Goal: Transaction & Acquisition: Purchase product/service

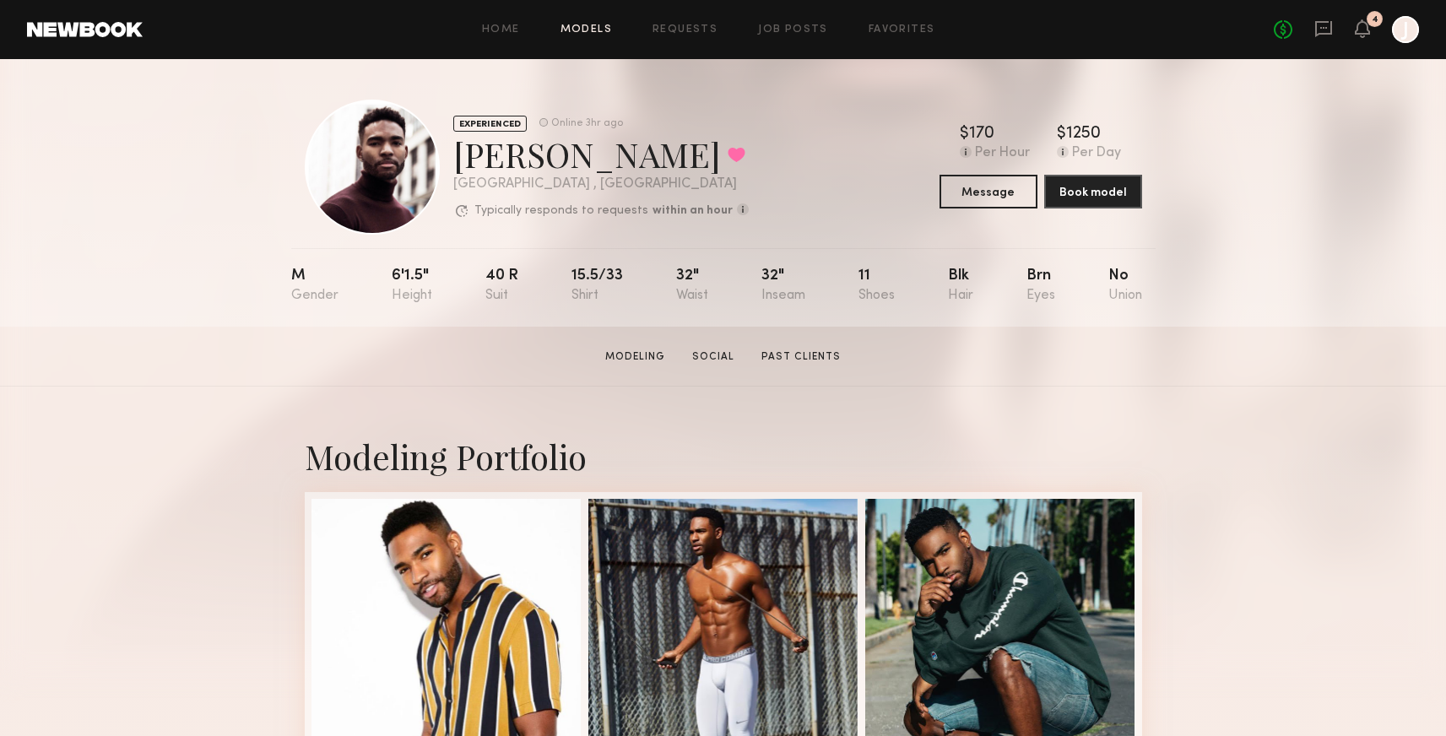
click at [563, 26] on link "Models" at bounding box center [587, 29] width 52 height 11
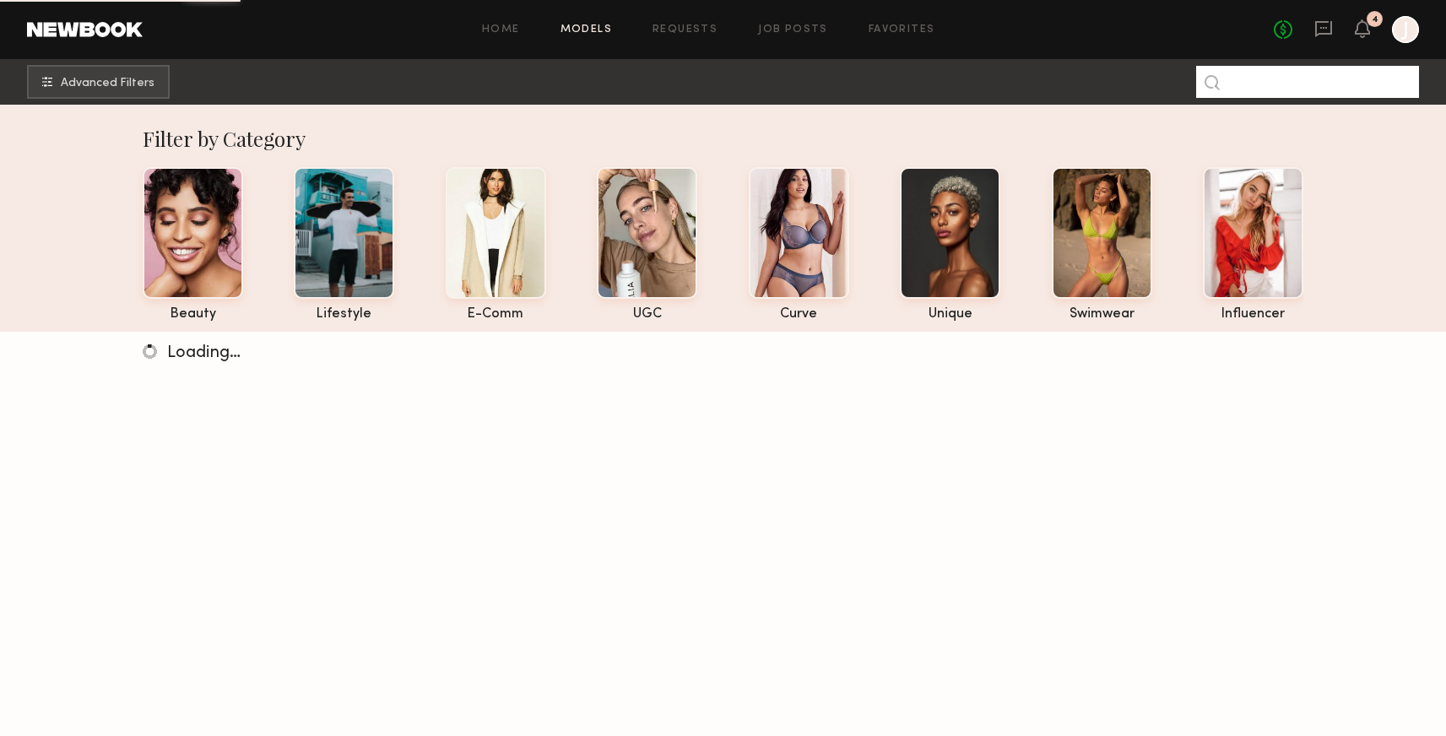
click at [1256, 83] on input at bounding box center [1307, 82] width 223 height 32
type input "****"
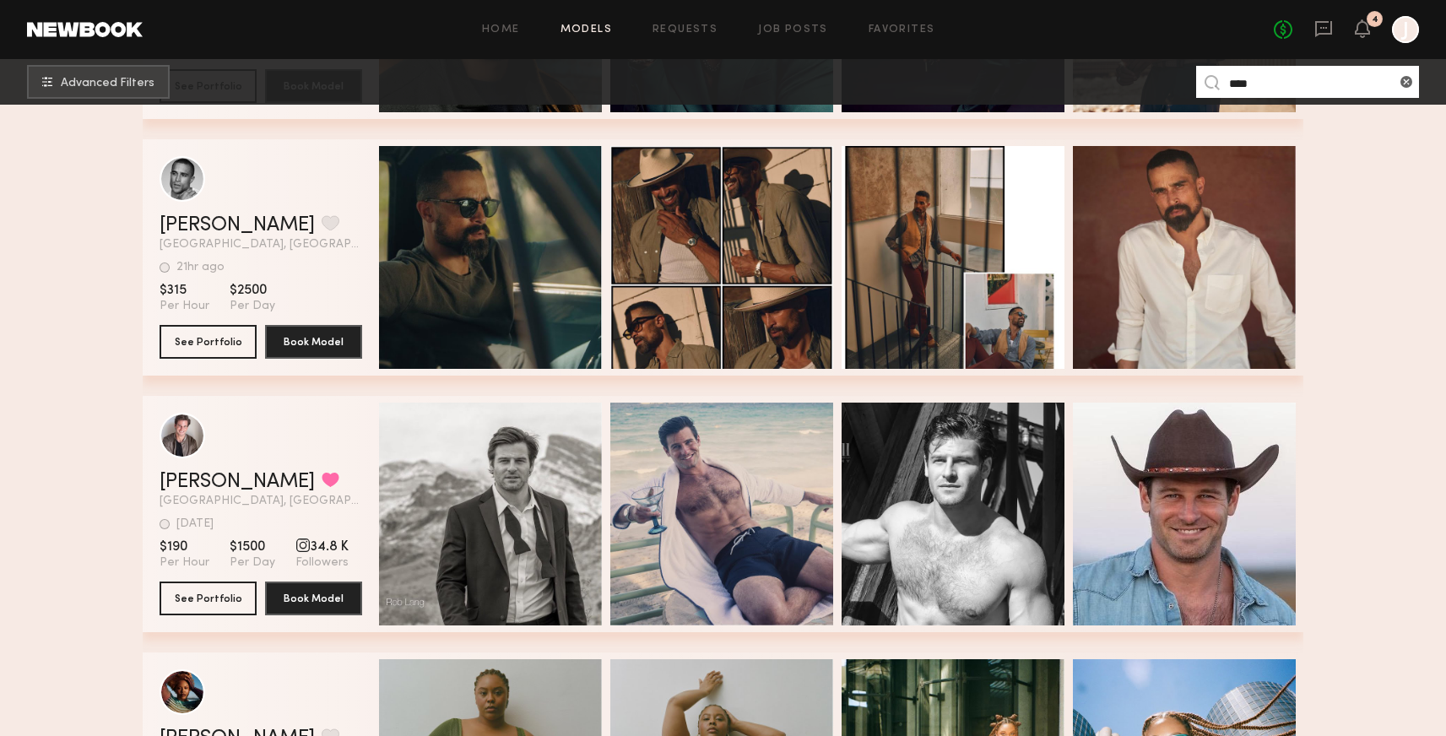
scroll to position [1126, 0]
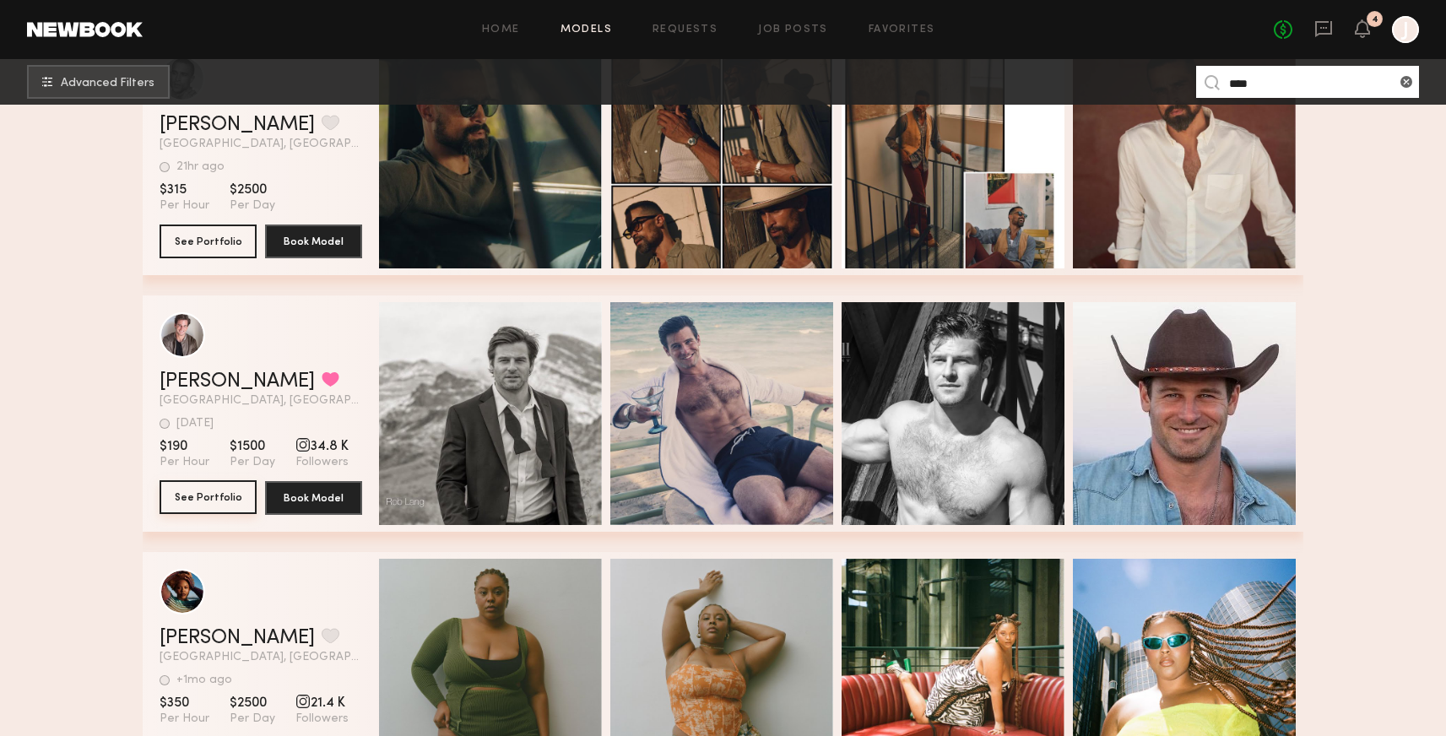
click at [226, 499] on button "See Portfolio" at bounding box center [208, 497] width 97 height 34
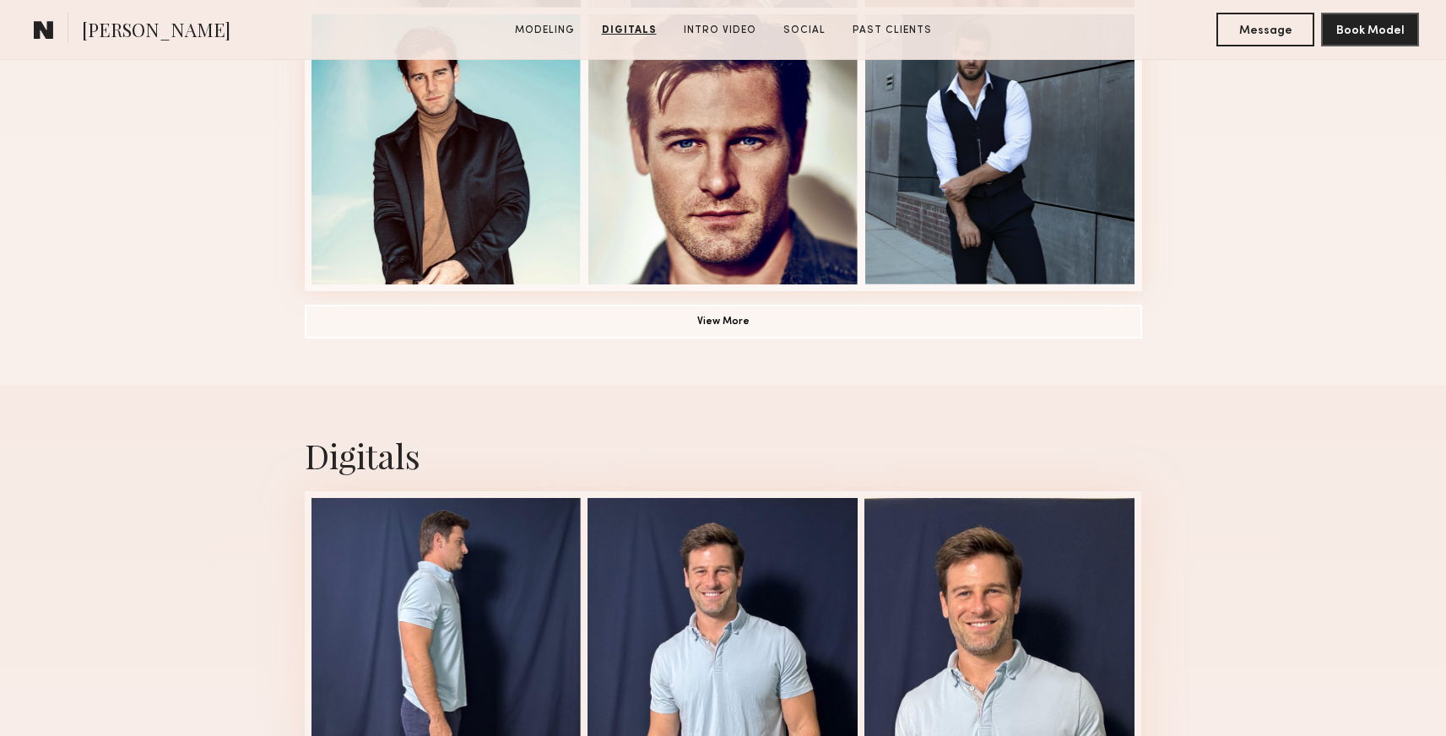
scroll to position [1278, 0]
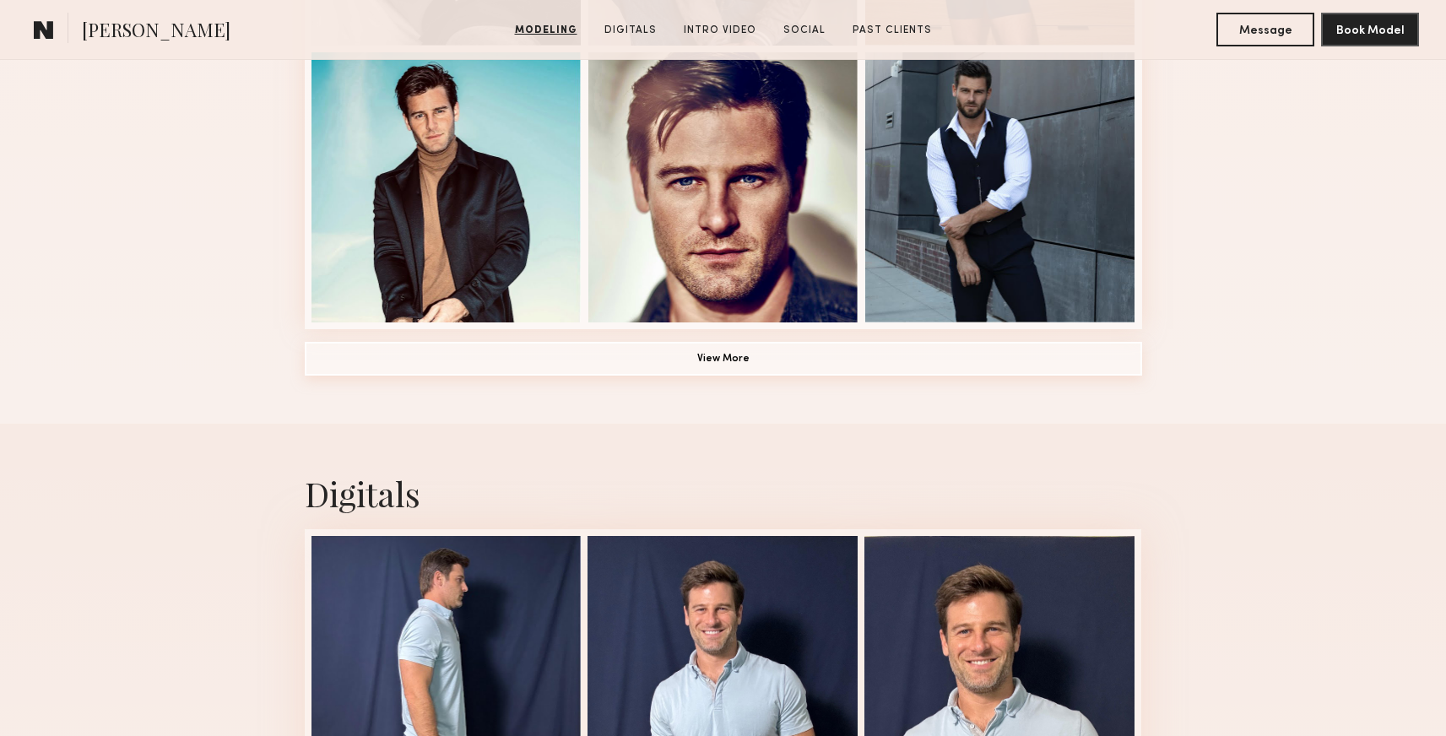
click at [761, 363] on button "View More" at bounding box center [724, 359] width 838 height 34
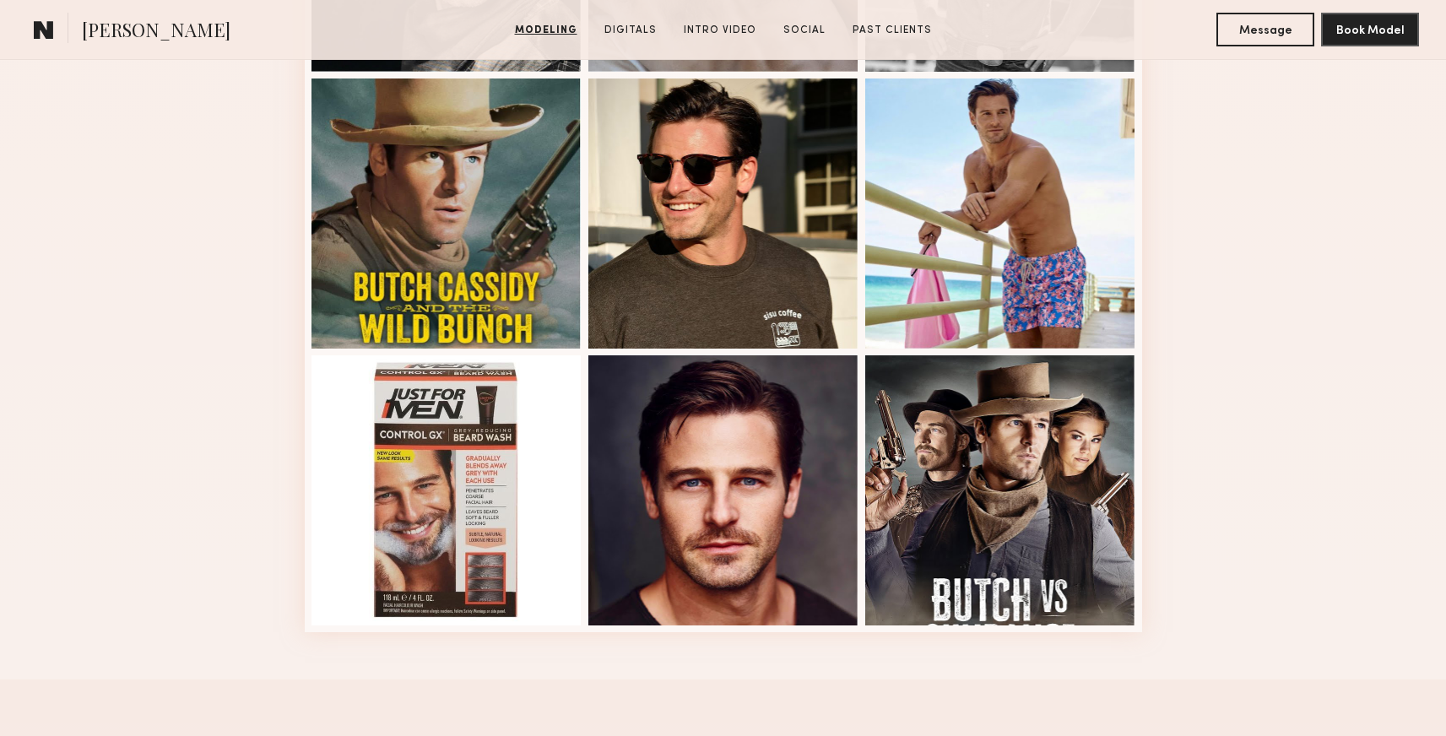
scroll to position [2086, 0]
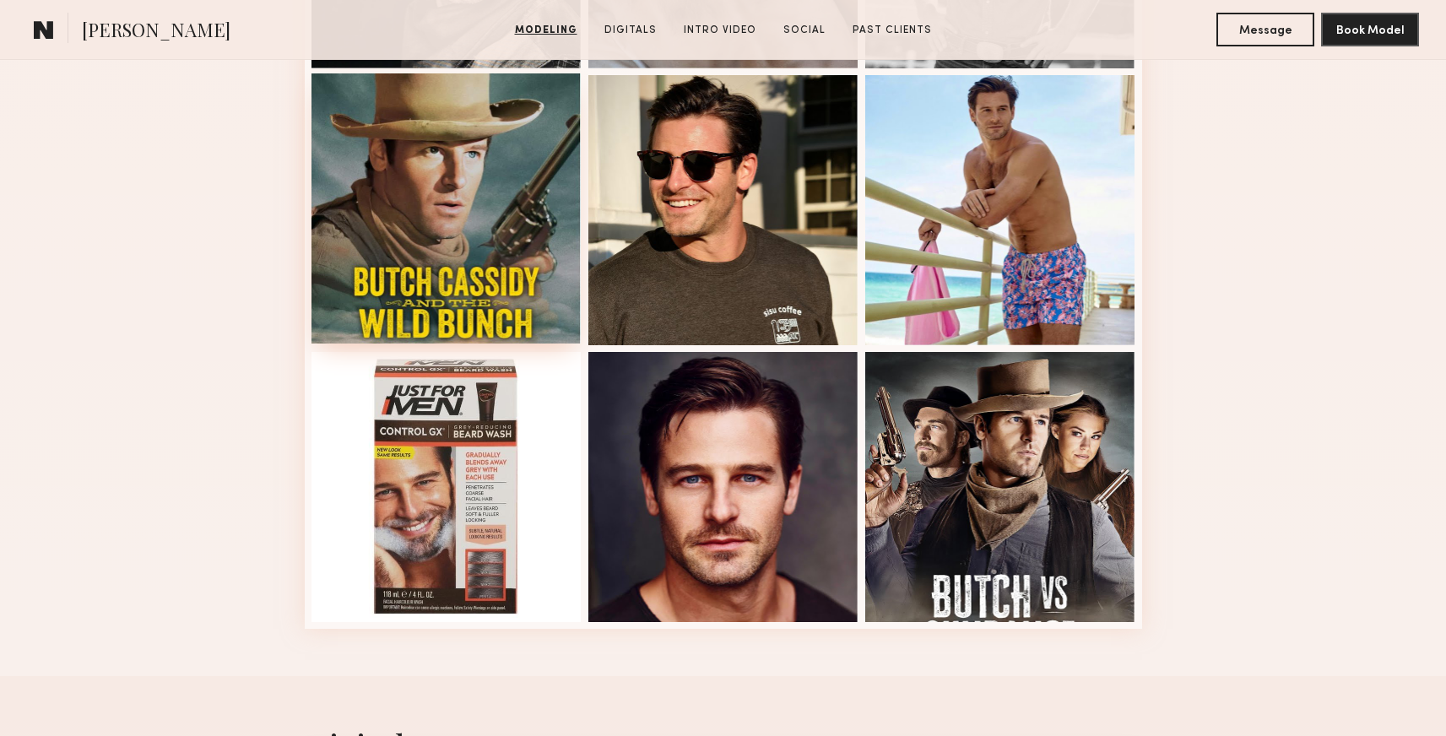
click at [455, 257] on div at bounding box center [447, 208] width 270 height 270
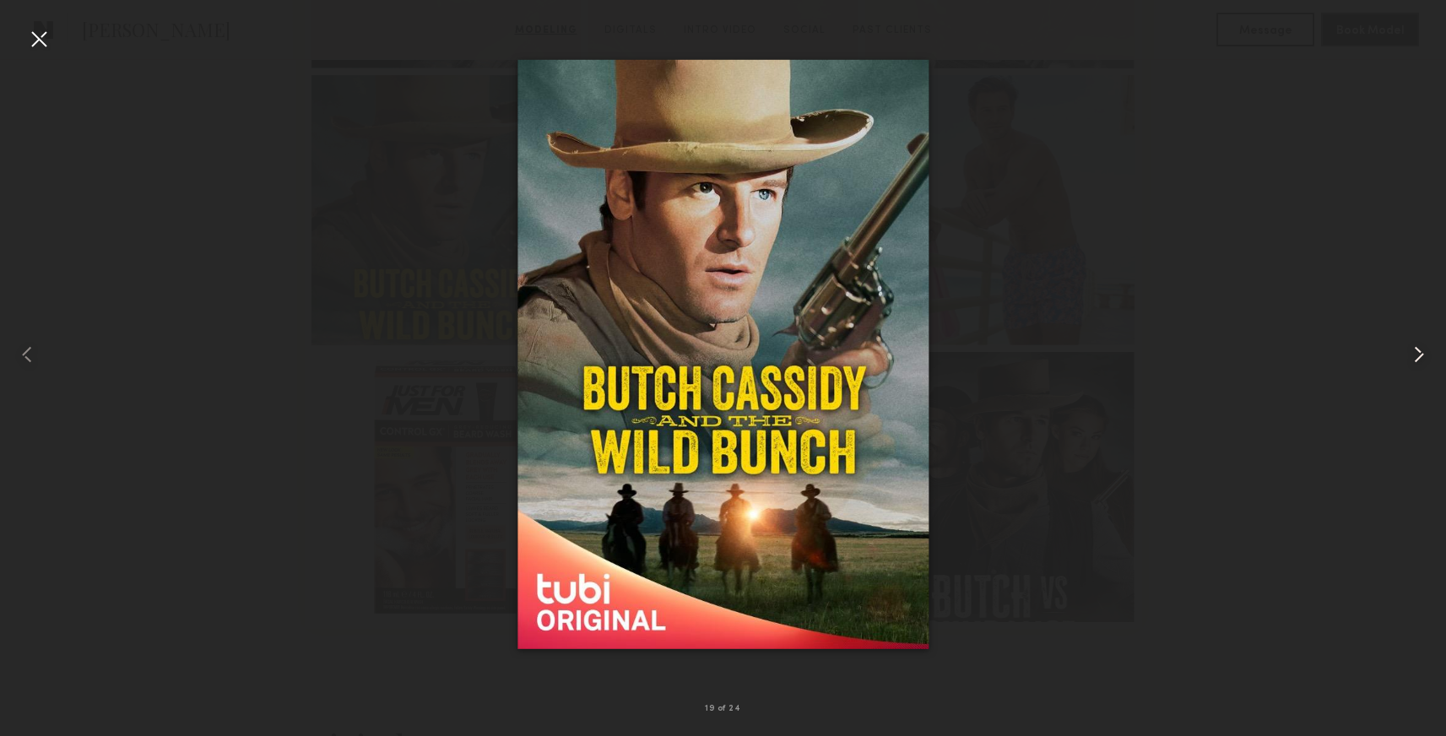
click at [1419, 351] on common-icon at bounding box center [1419, 354] width 27 height 27
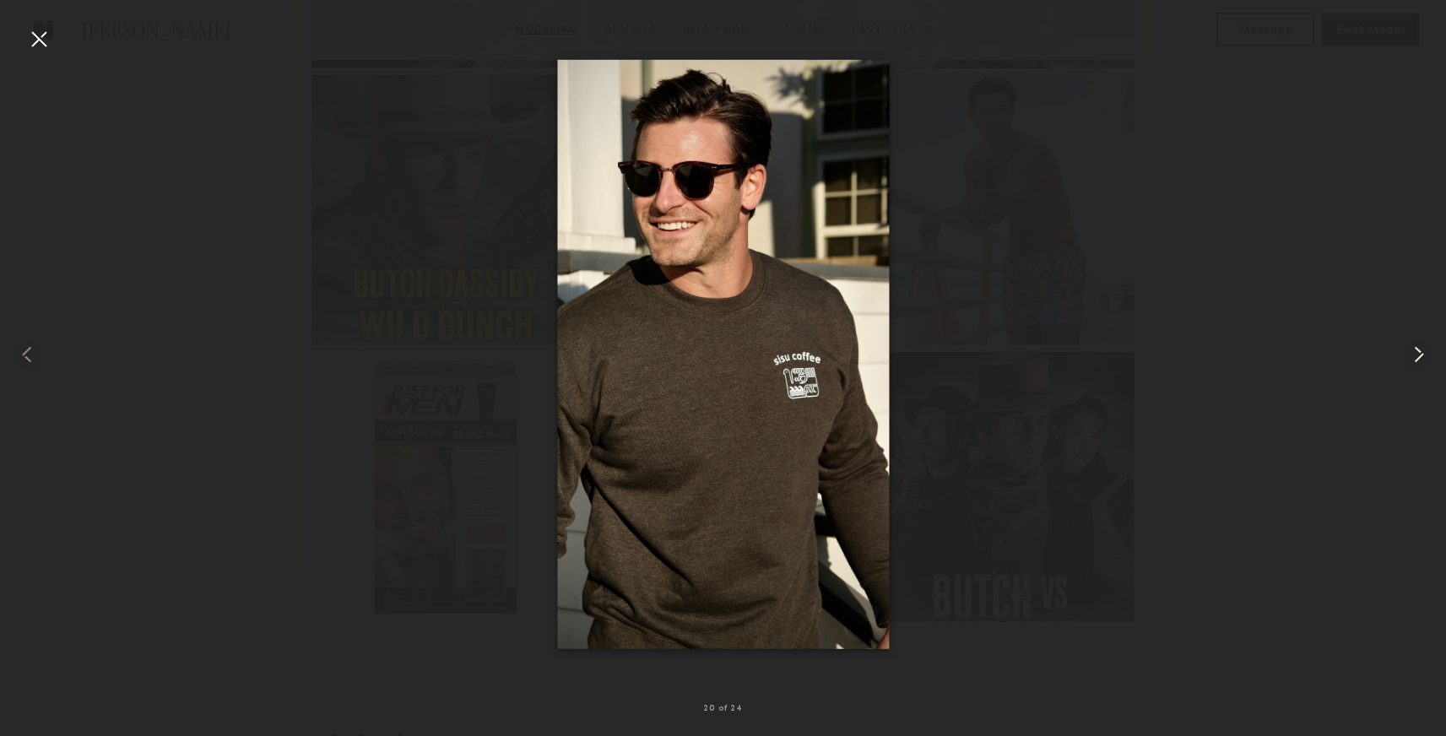
click at [1419, 351] on common-icon at bounding box center [1419, 354] width 27 height 27
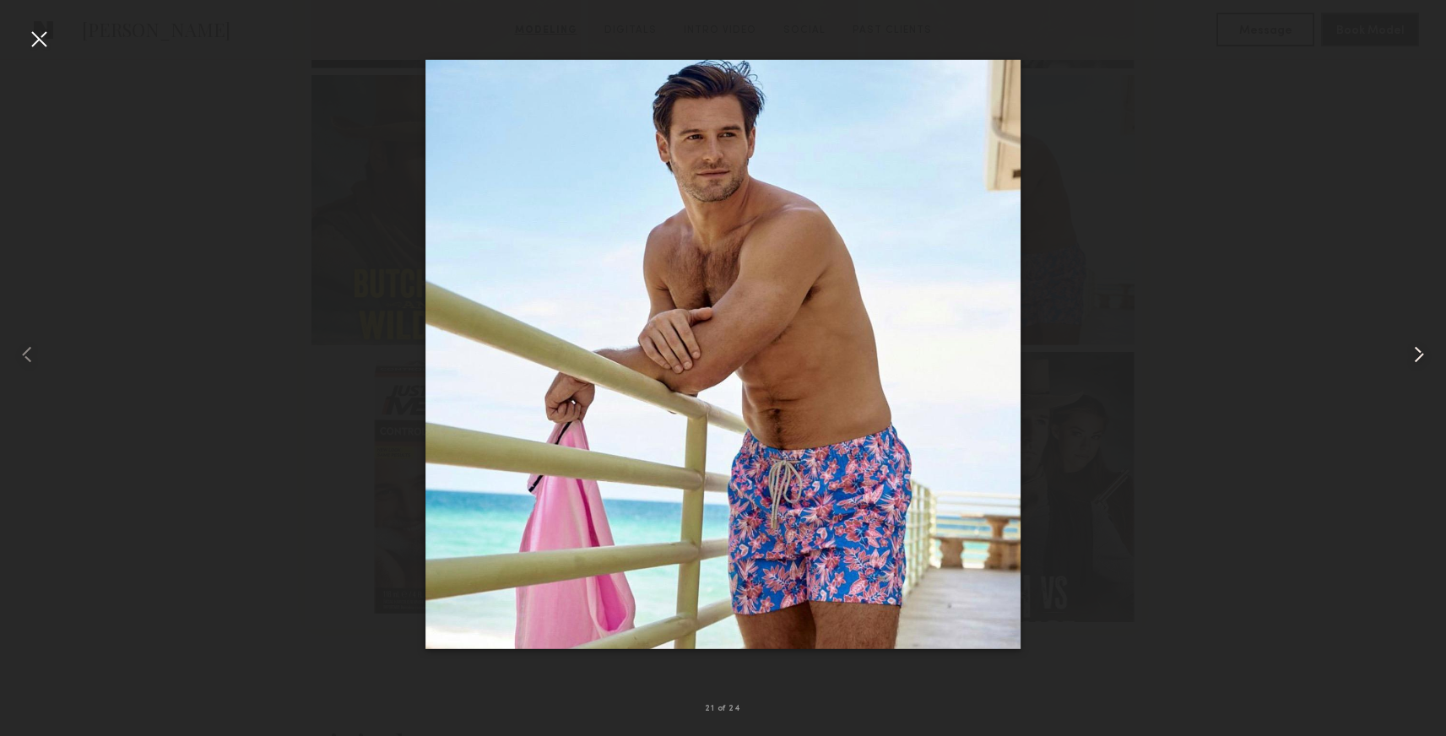
click at [1419, 351] on common-icon at bounding box center [1419, 354] width 27 height 27
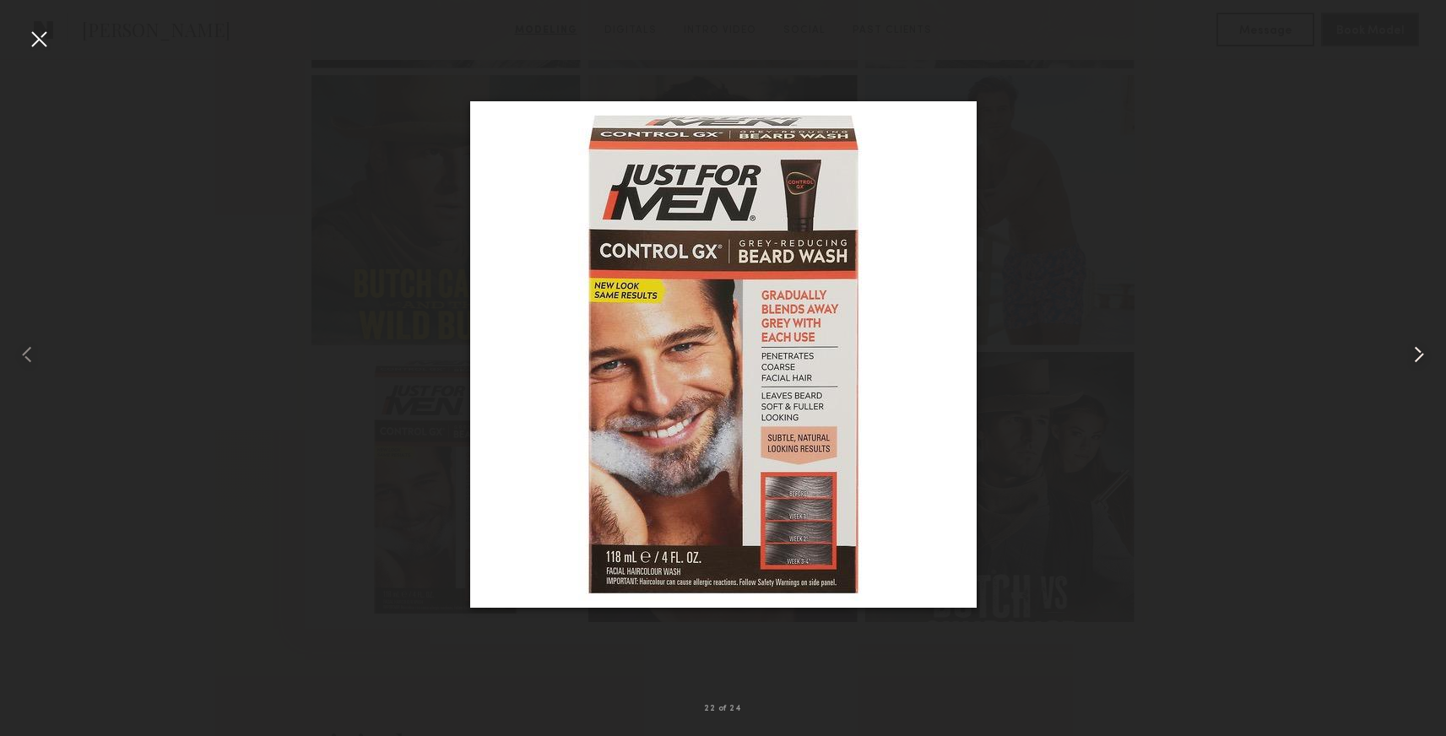
click at [1419, 351] on common-icon at bounding box center [1419, 354] width 27 height 27
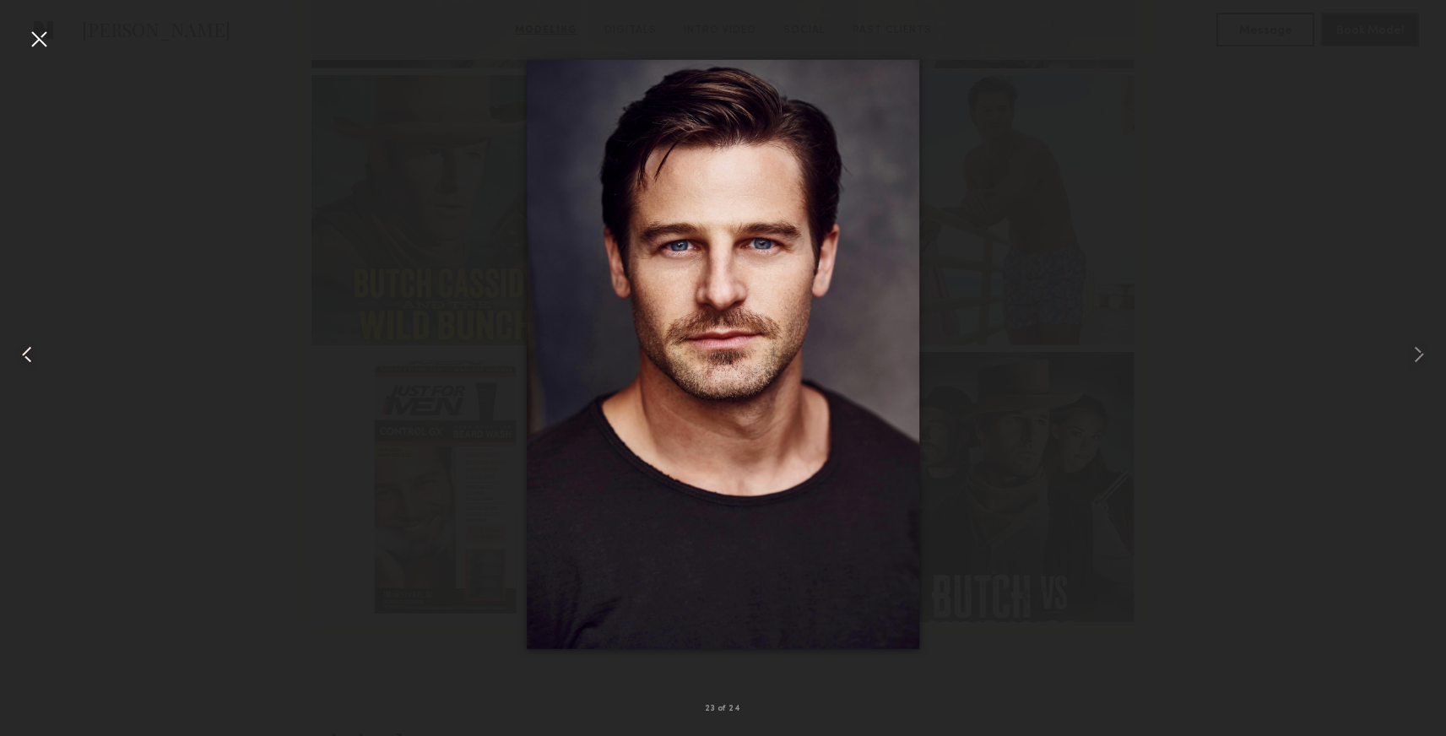
click at [36, 352] on common-icon at bounding box center [27, 354] width 27 height 27
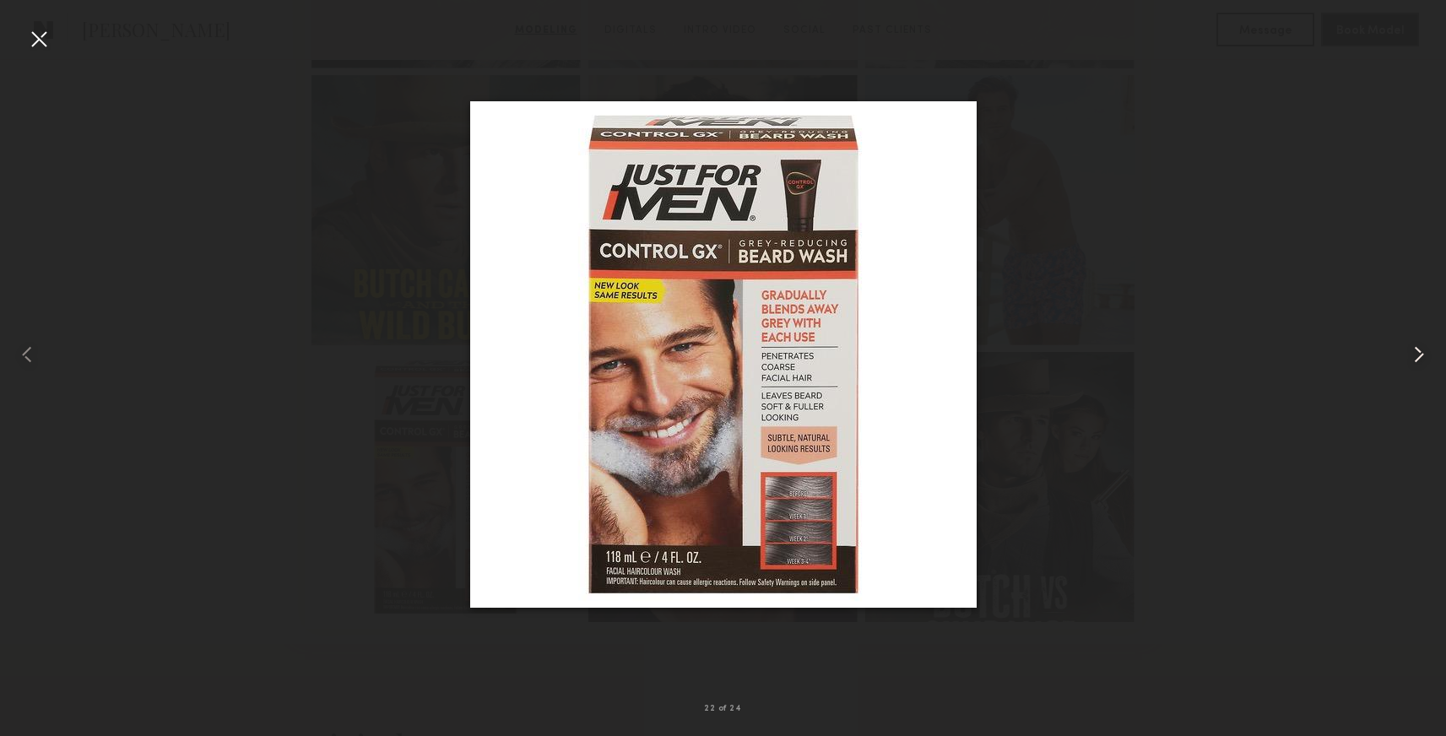
click at [1414, 362] on common-icon at bounding box center [1419, 354] width 27 height 27
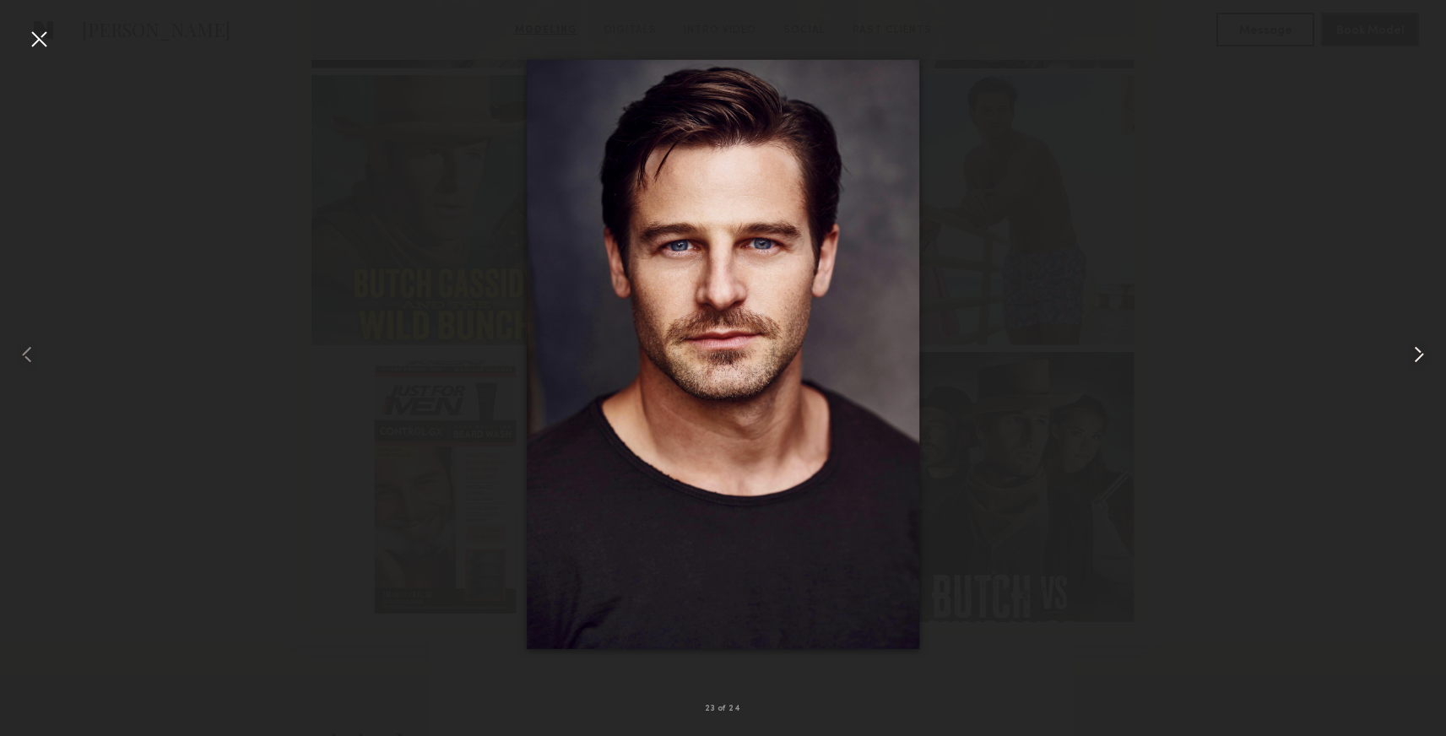
click at [1414, 362] on common-icon at bounding box center [1419, 354] width 27 height 27
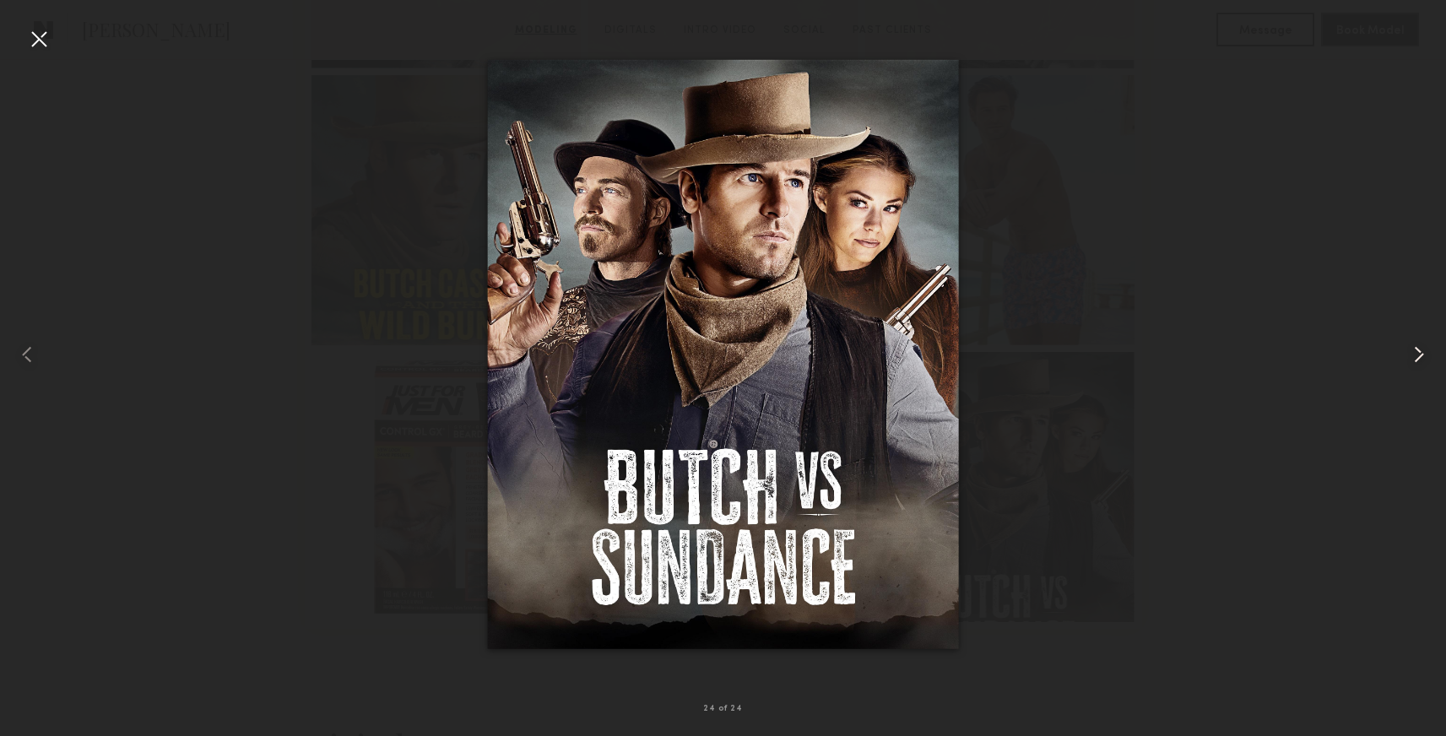
click at [1414, 362] on common-icon at bounding box center [1419, 354] width 27 height 27
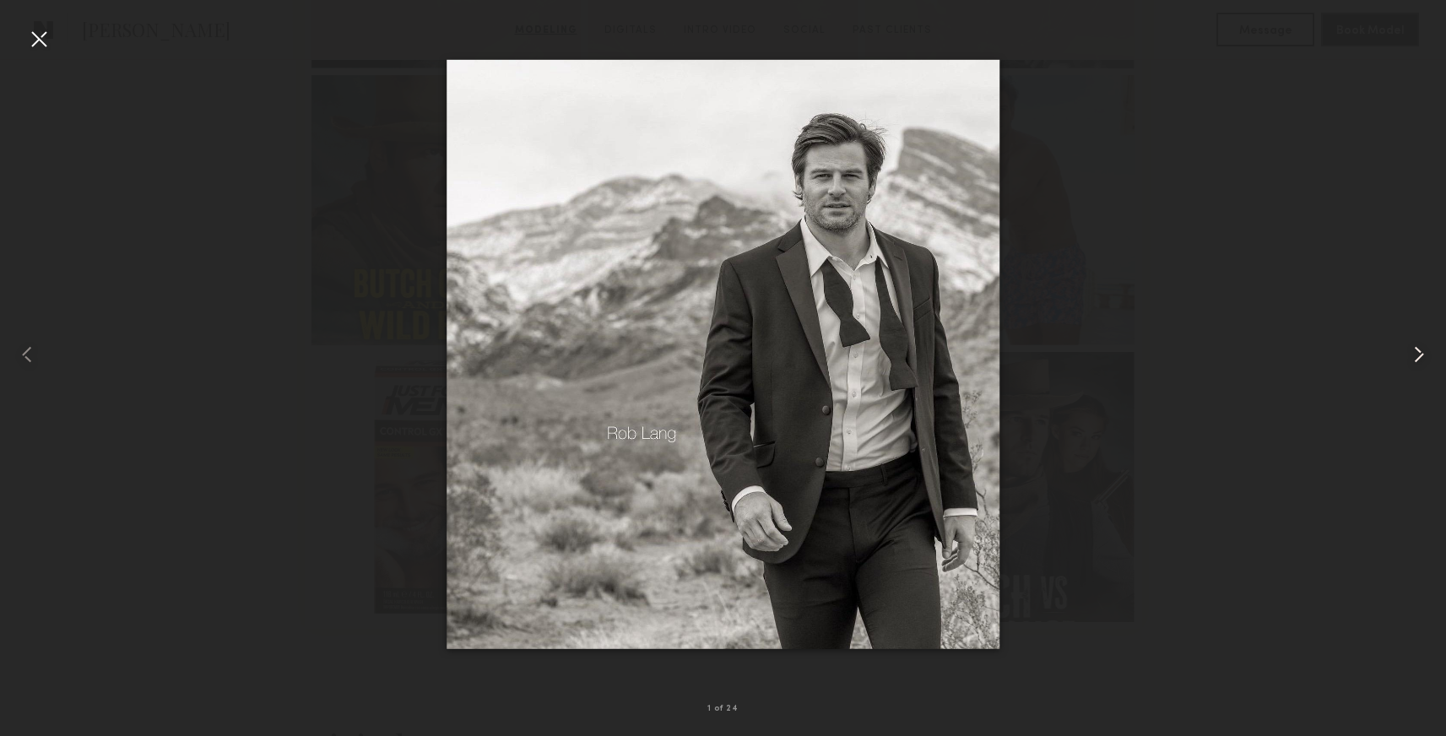
click at [1414, 362] on common-icon at bounding box center [1419, 354] width 27 height 27
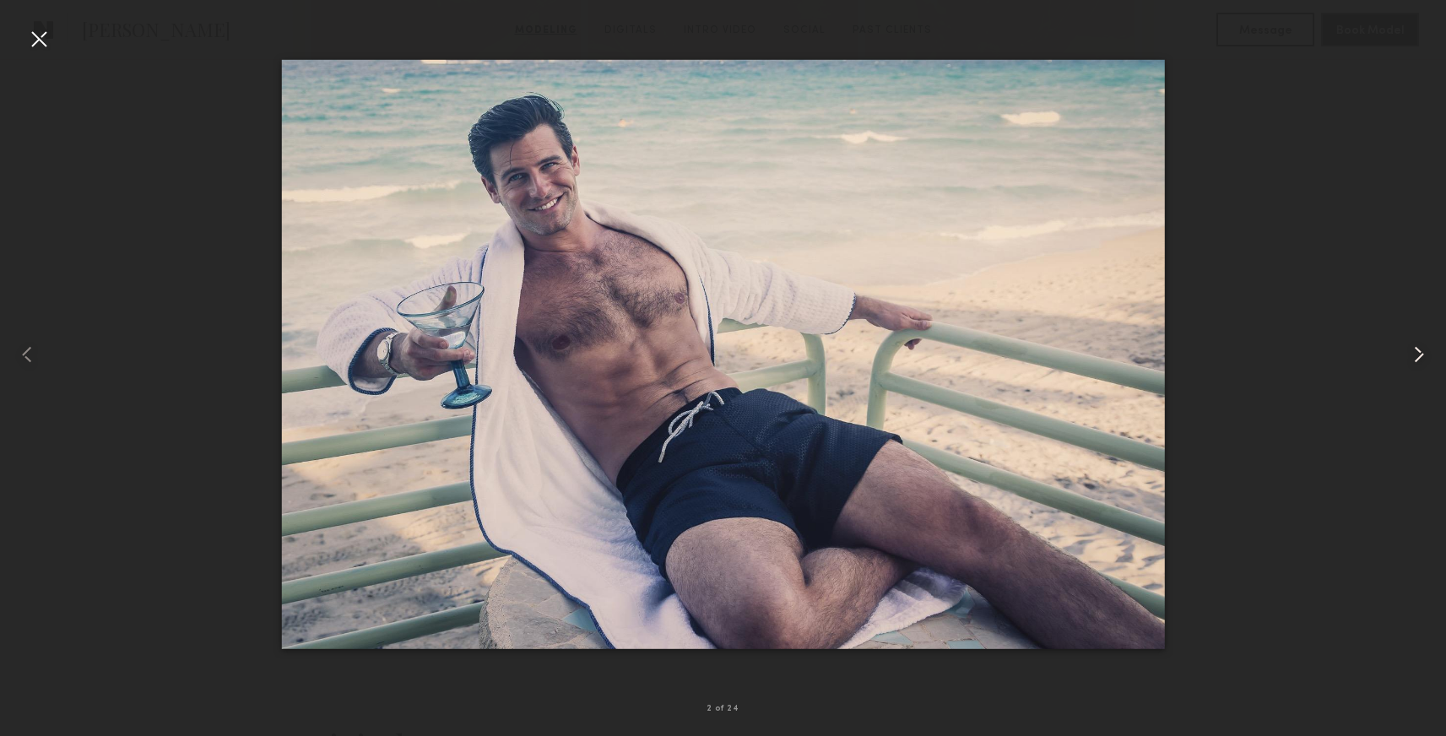
click at [1414, 362] on common-icon at bounding box center [1419, 354] width 27 height 27
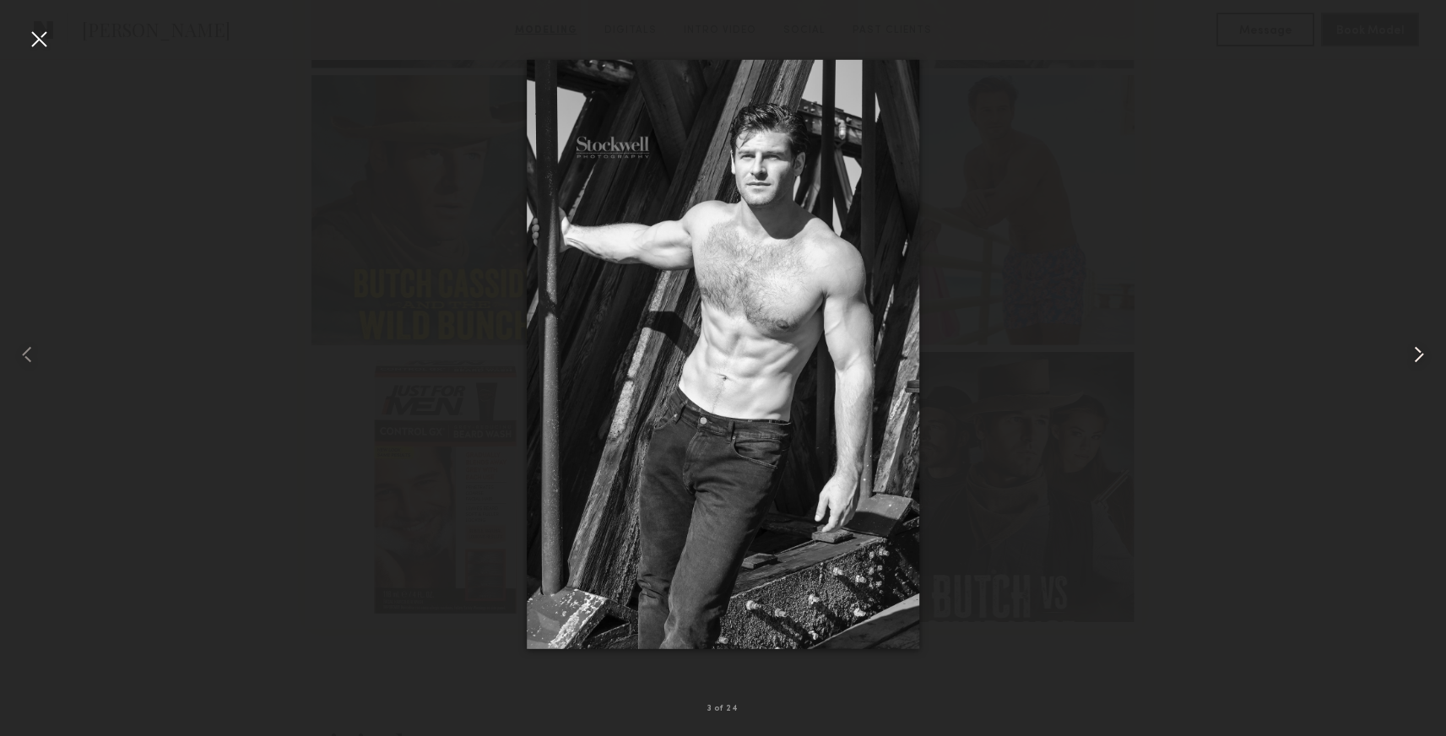
click at [1414, 362] on common-icon at bounding box center [1419, 354] width 27 height 27
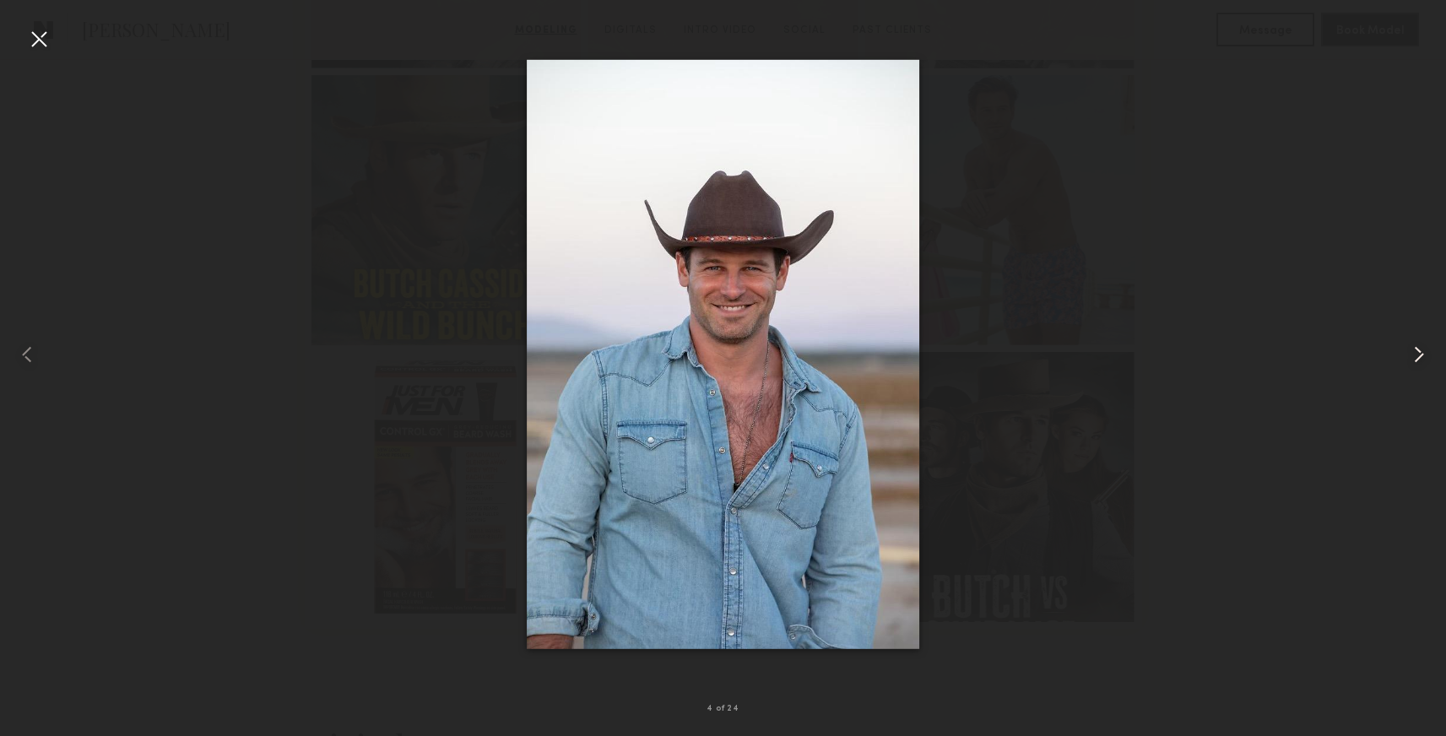
click at [1414, 362] on common-icon at bounding box center [1419, 354] width 27 height 27
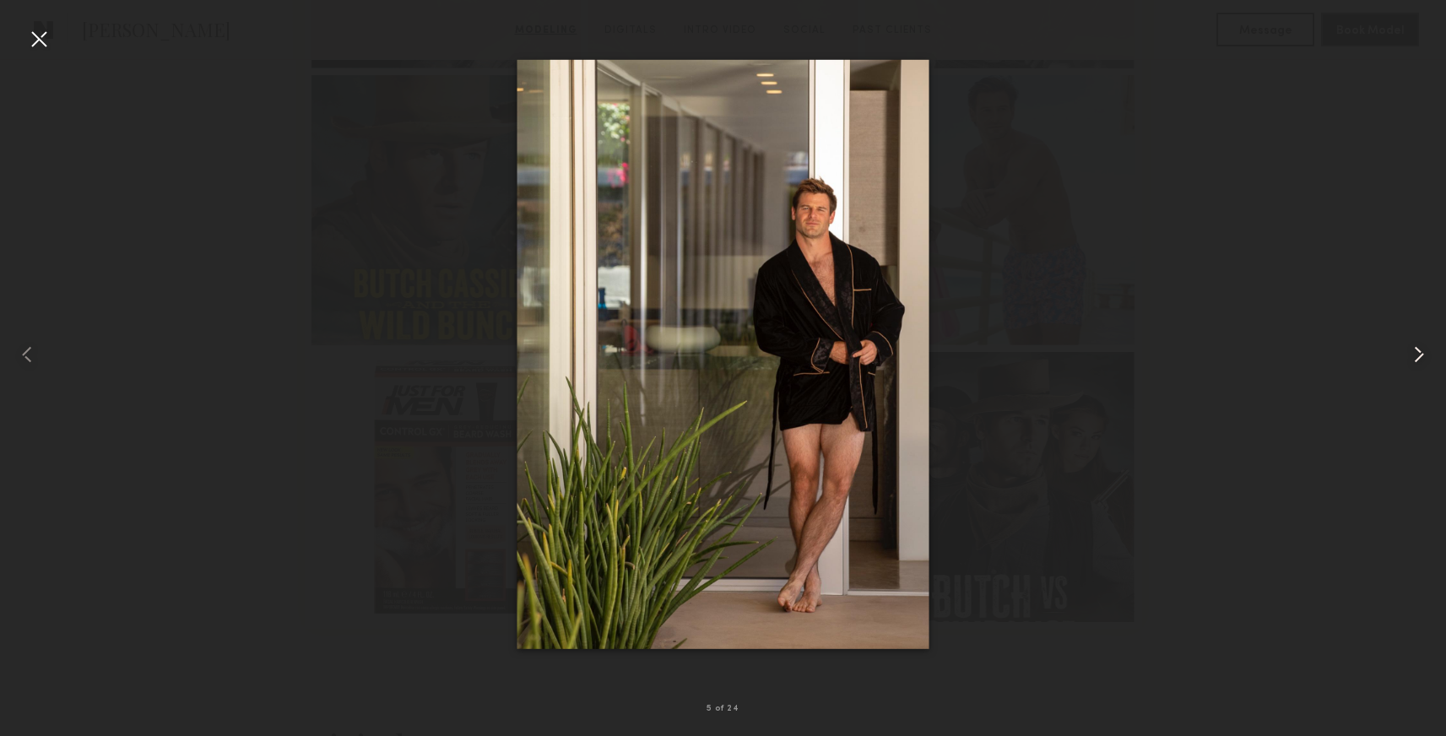
click at [1414, 362] on common-icon at bounding box center [1419, 354] width 27 height 27
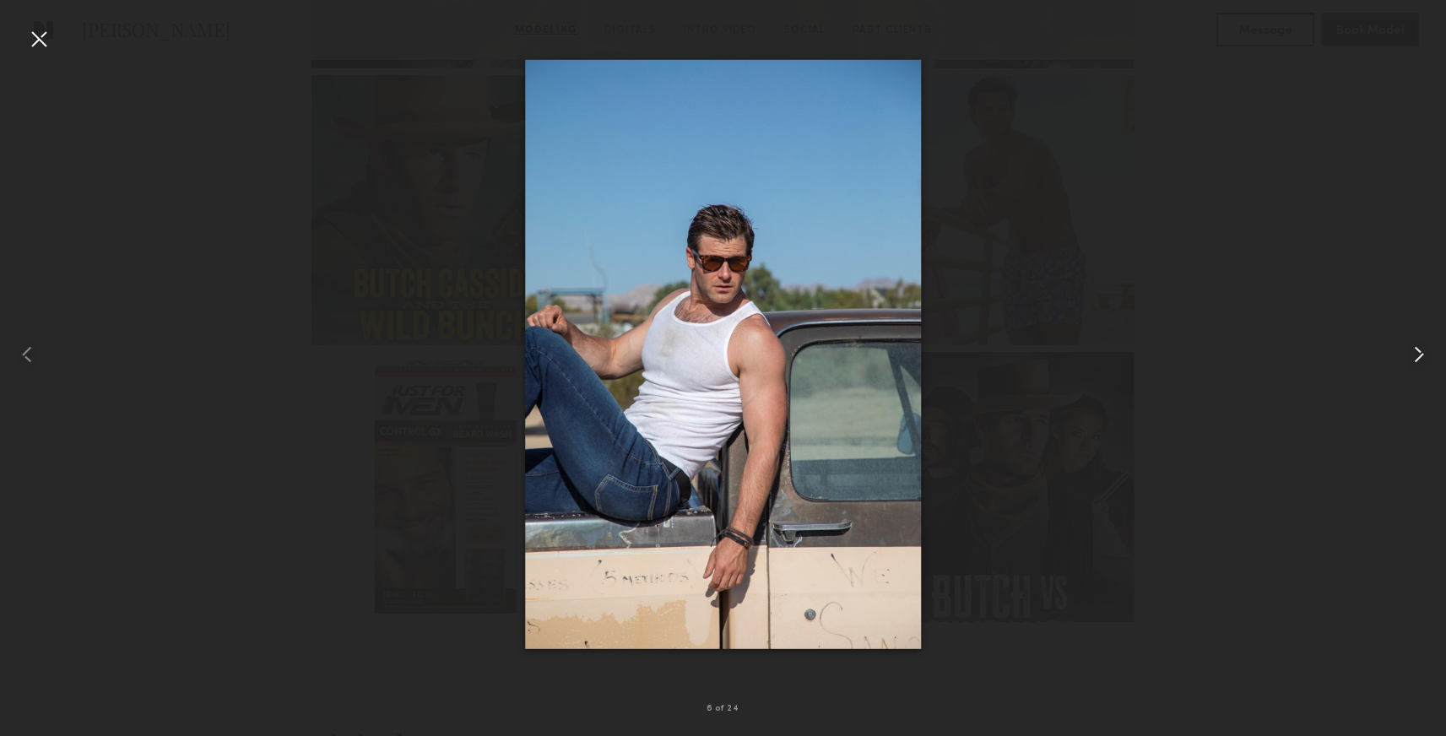
click at [1414, 362] on common-icon at bounding box center [1419, 354] width 27 height 27
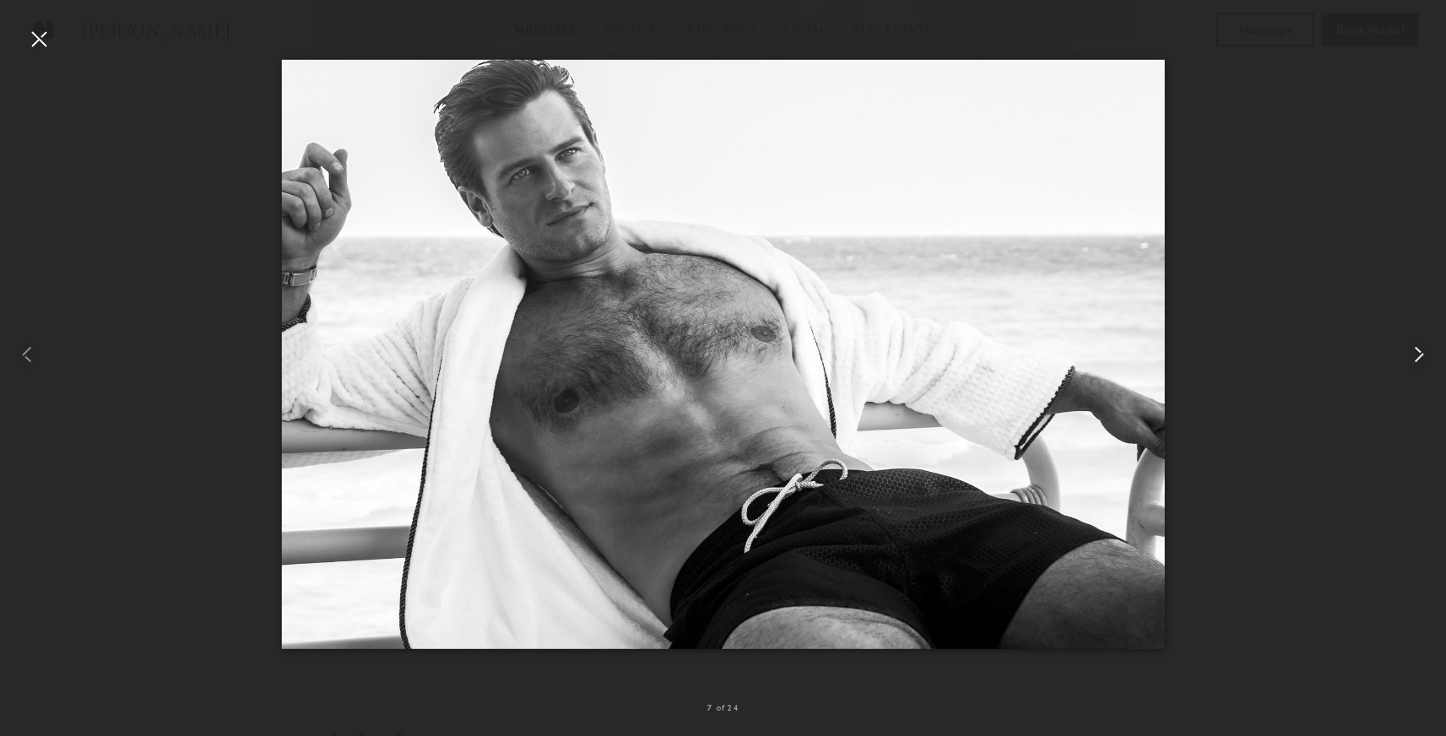
click at [1414, 362] on common-icon at bounding box center [1419, 354] width 27 height 27
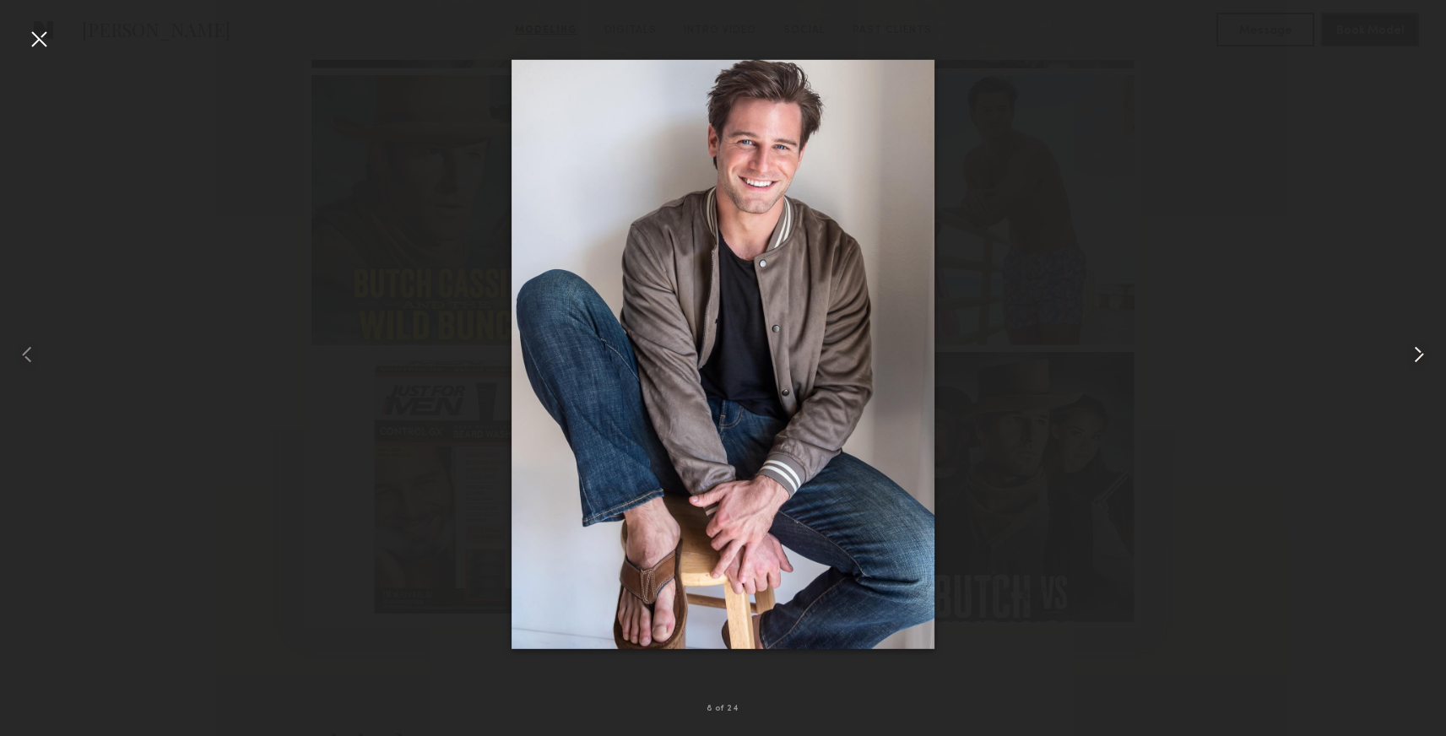
click at [1414, 362] on common-icon at bounding box center [1419, 354] width 27 height 27
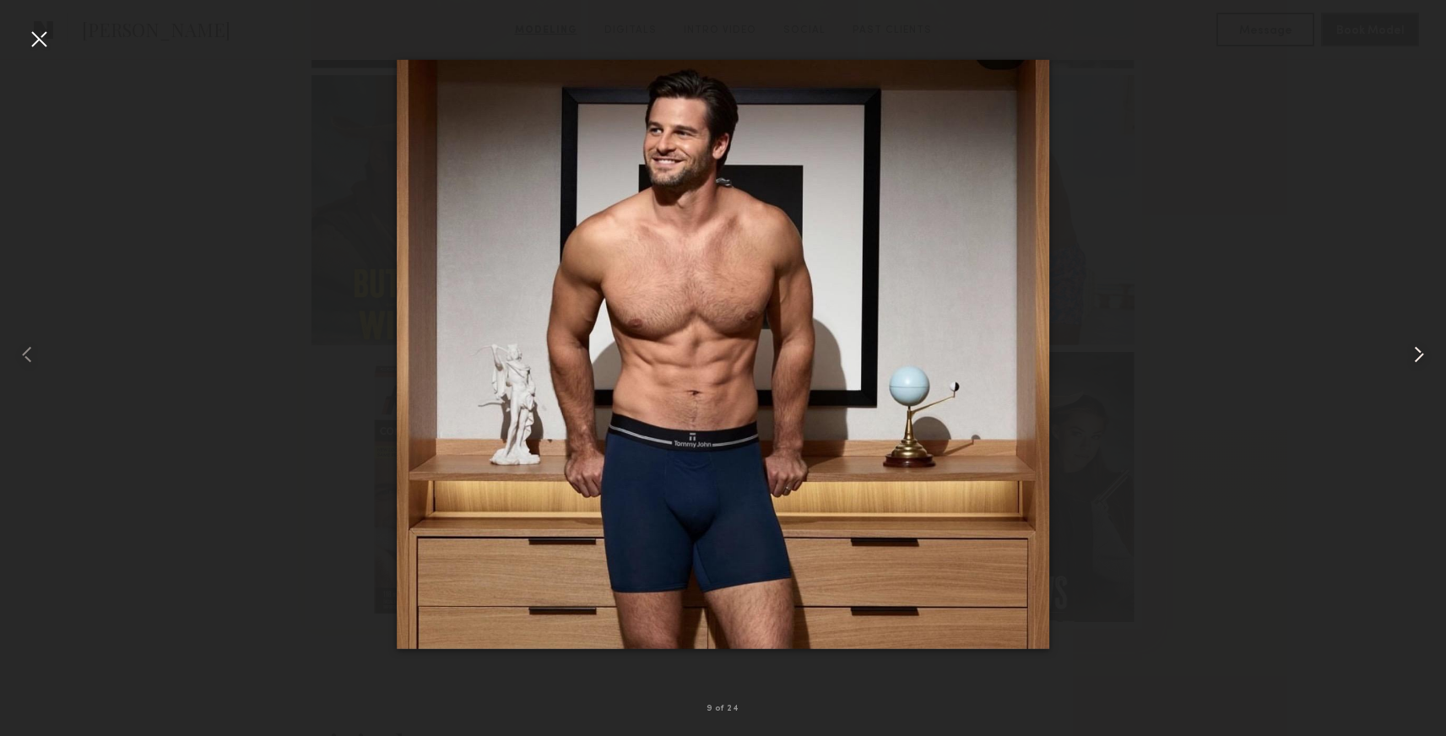
click at [1414, 362] on common-icon at bounding box center [1419, 354] width 27 height 27
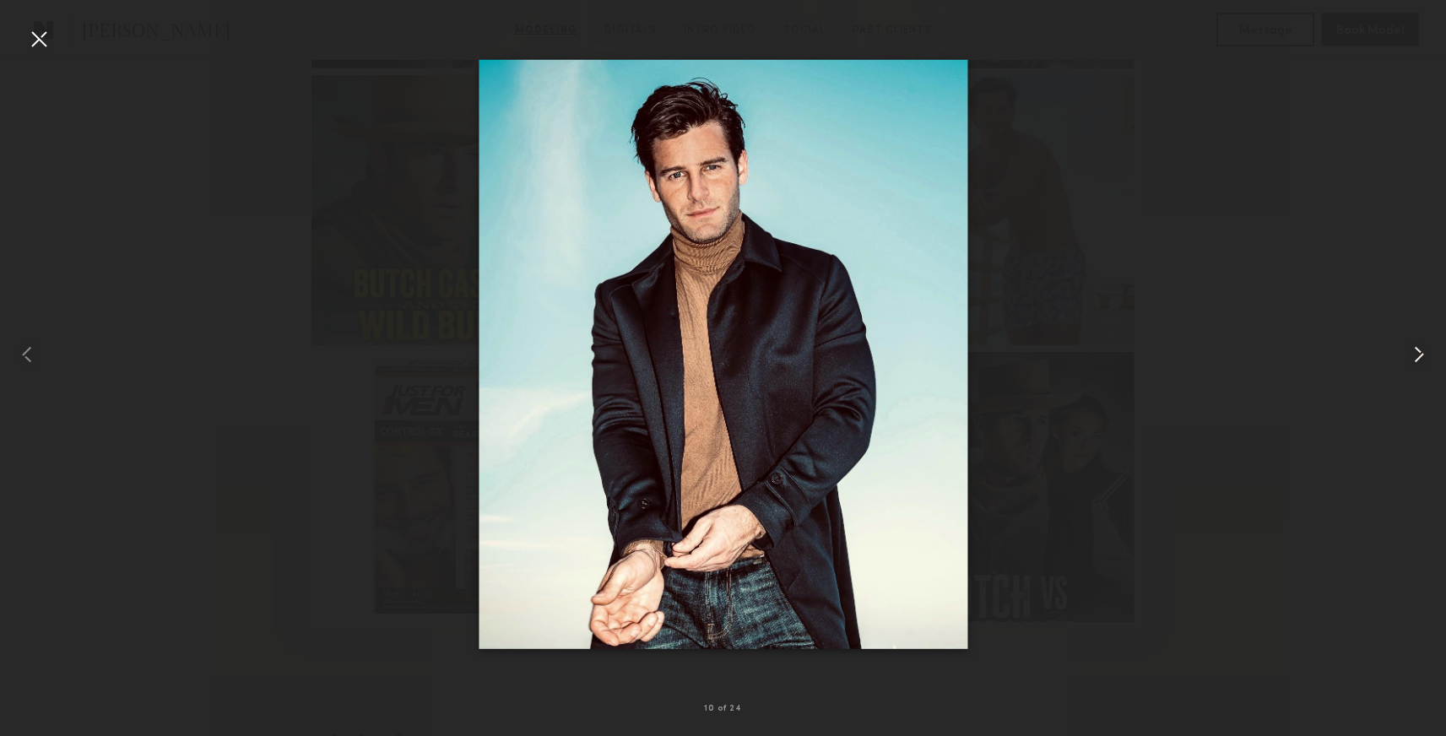
click at [1414, 362] on common-icon at bounding box center [1419, 354] width 27 height 27
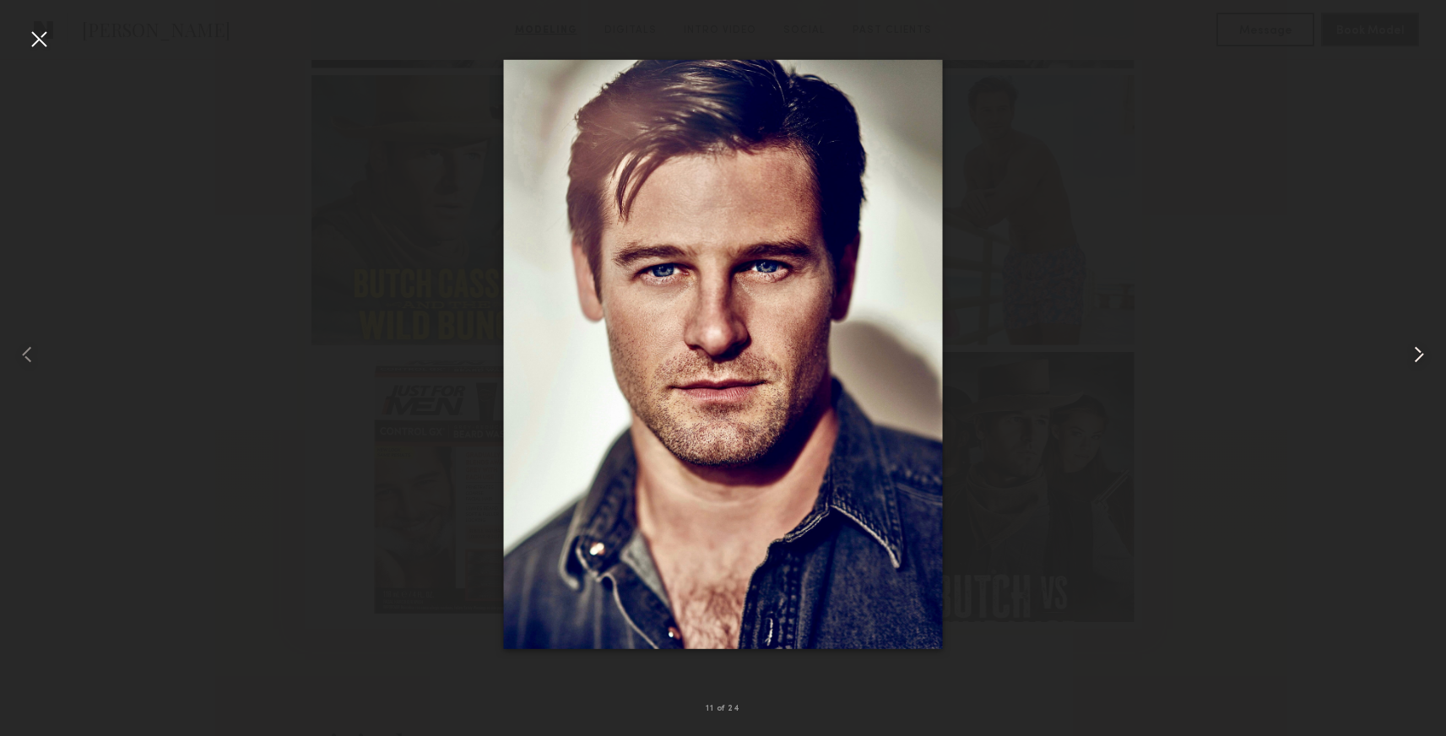
click at [1414, 362] on common-icon at bounding box center [1419, 354] width 27 height 27
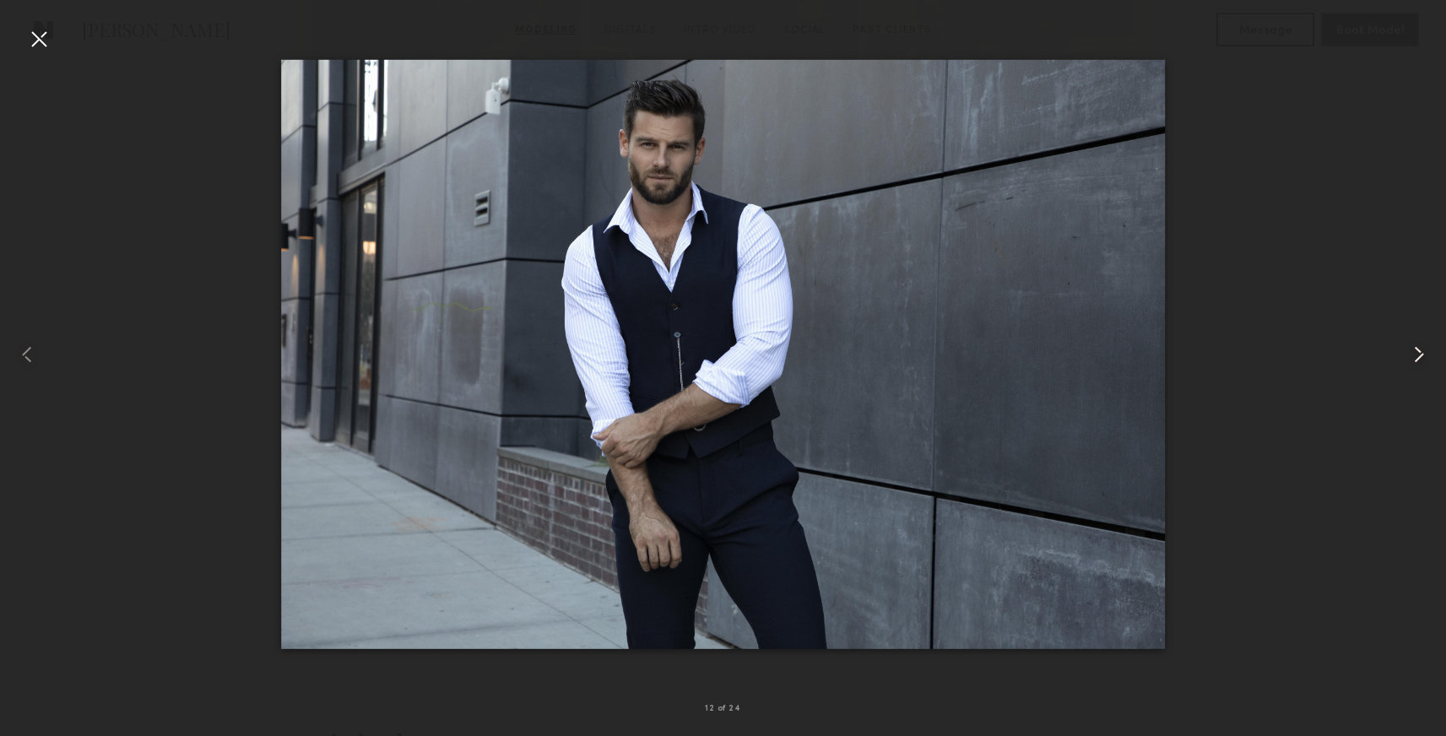
click at [1414, 362] on common-icon at bounding box center [1419, 354] width 27 height 27
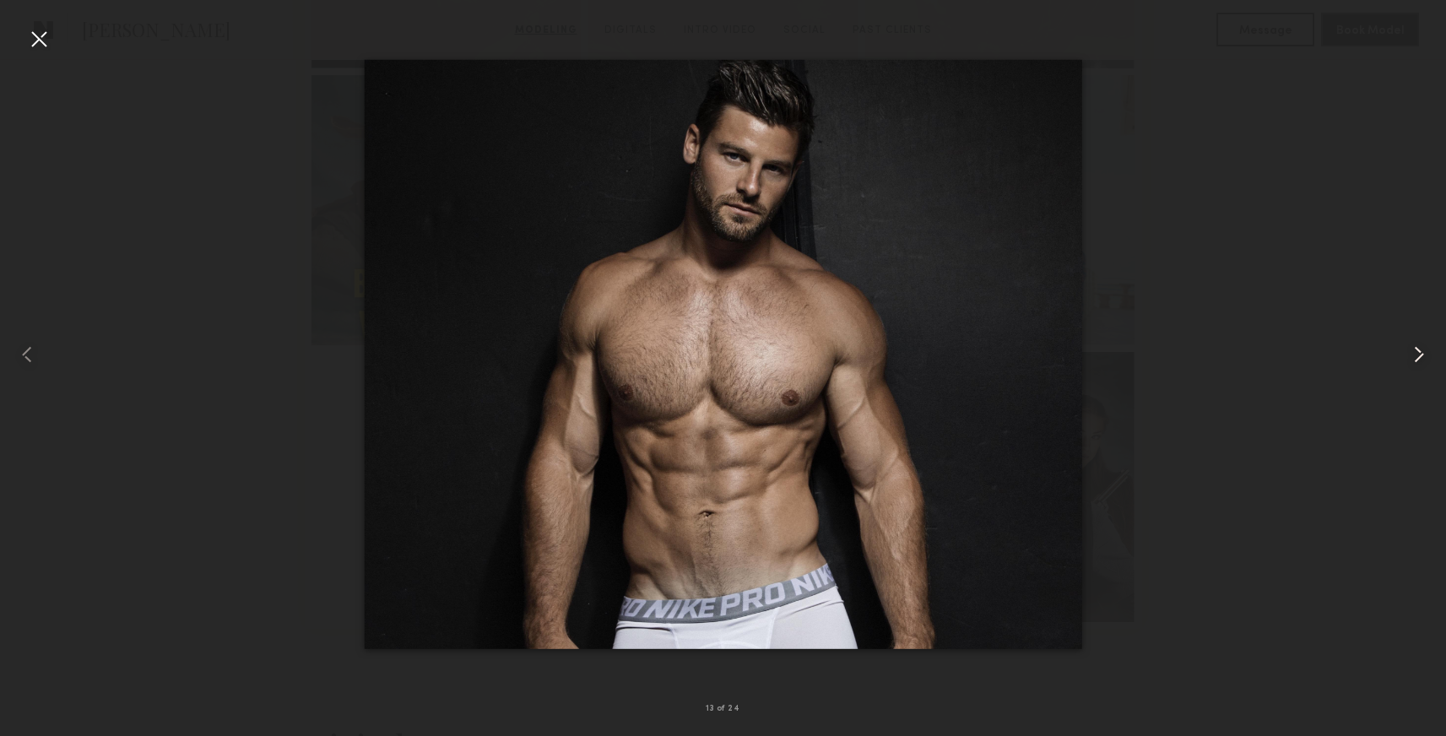
click at [1414, 362] on common-icon at bounding box center [1419, 354] width 27 height 27
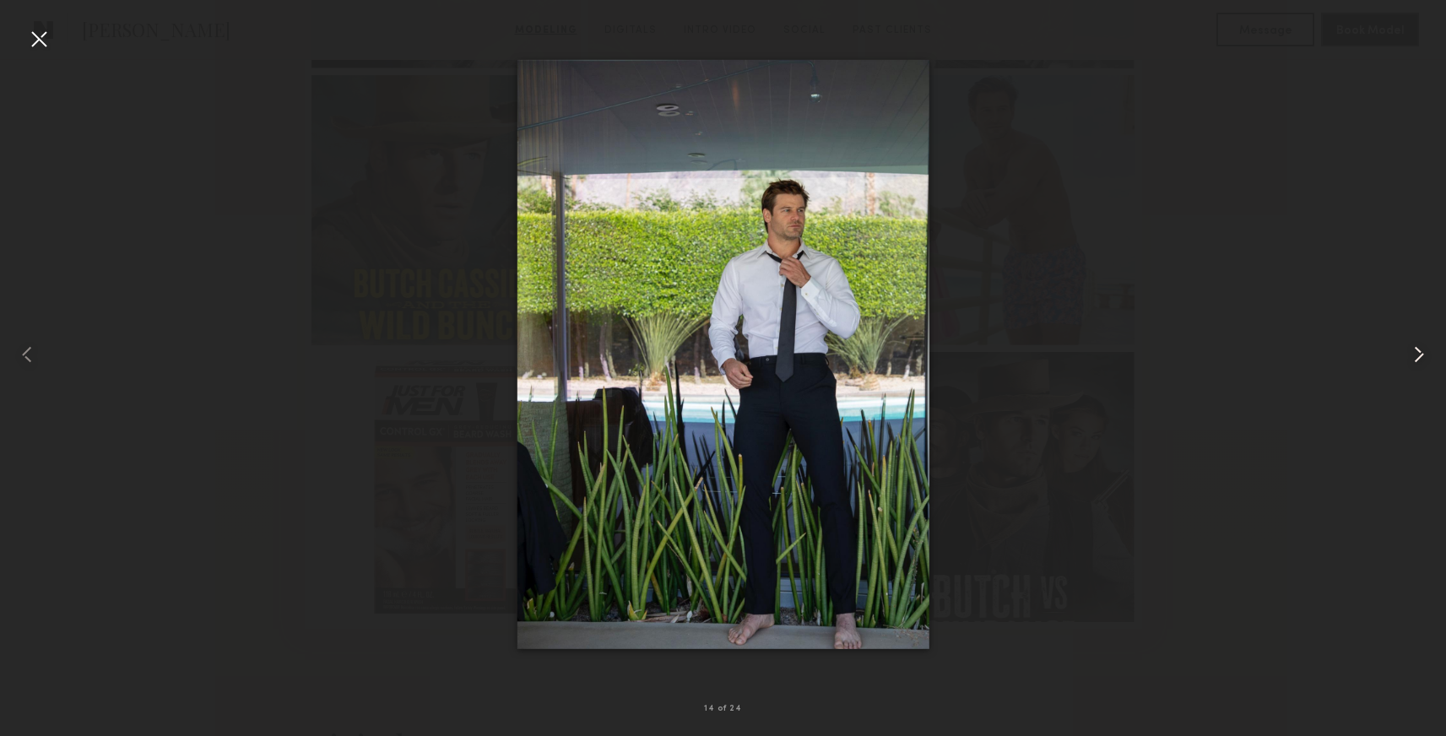
click at [1414, 362] on common-icon at bounding box center [1419, 354] width 27 height 27
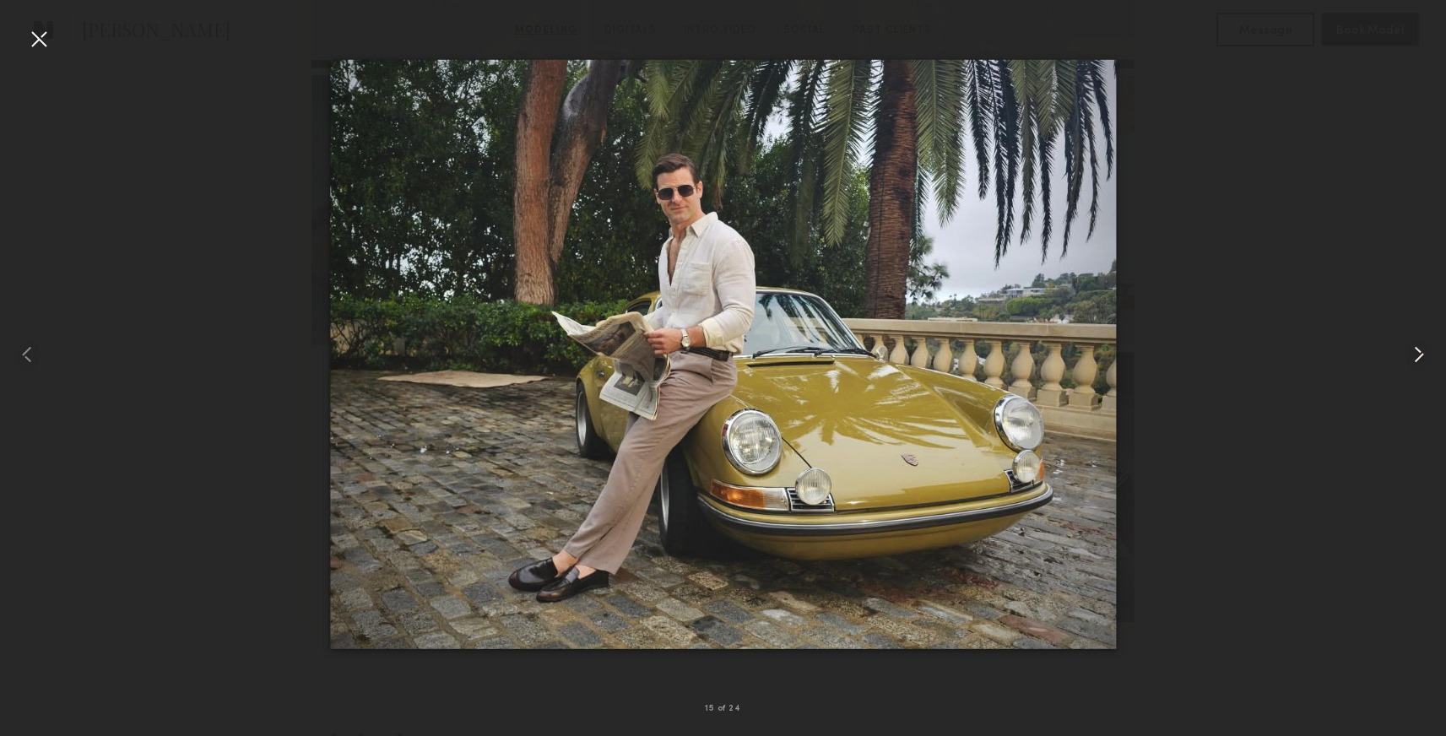
click at [1414, 362] on common-icon at bounding box center [1419, 354] width 27 height 27
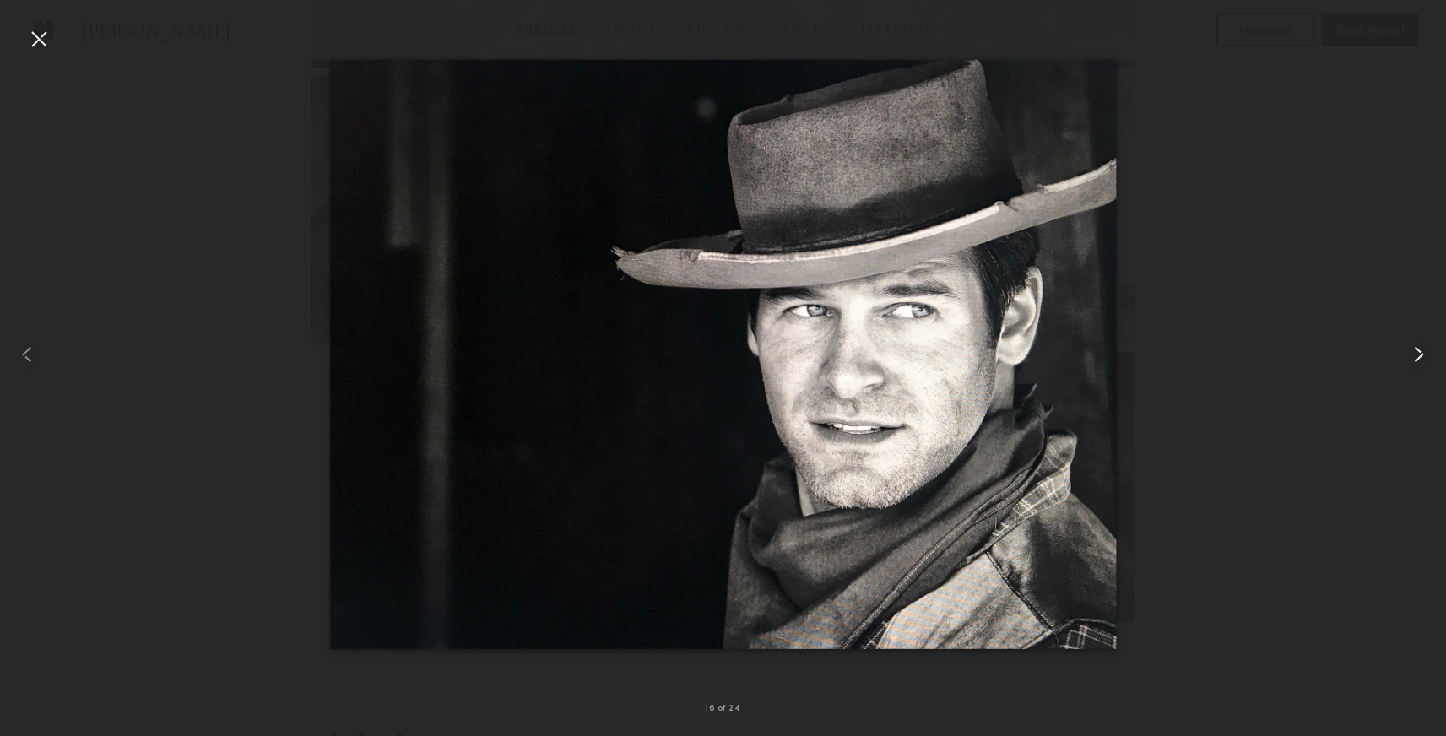
click at [1414, 362] on common-icon at bounding box center [1419, 354] width 27 height 27
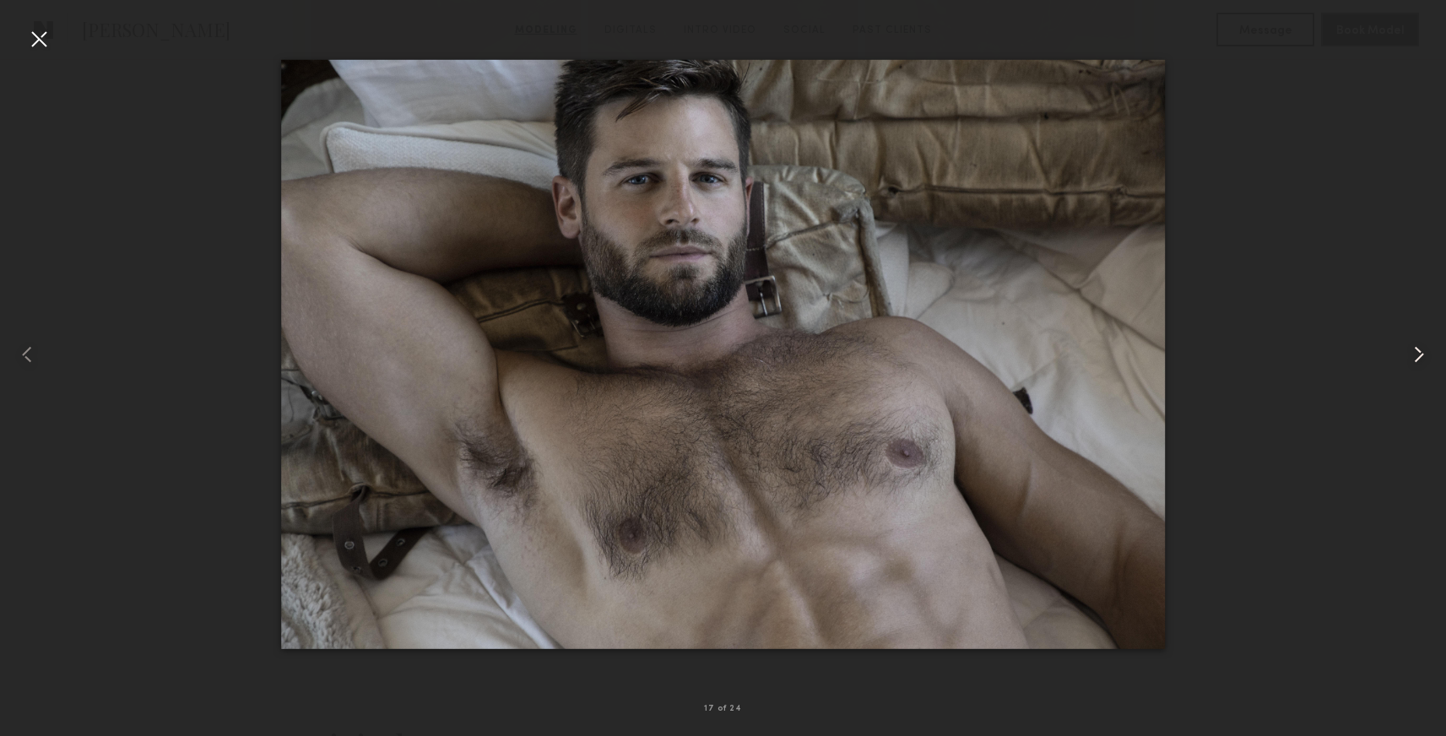
click at [1414, 362] on common-icon at bounding box center [1419, 354] width 27 height 27
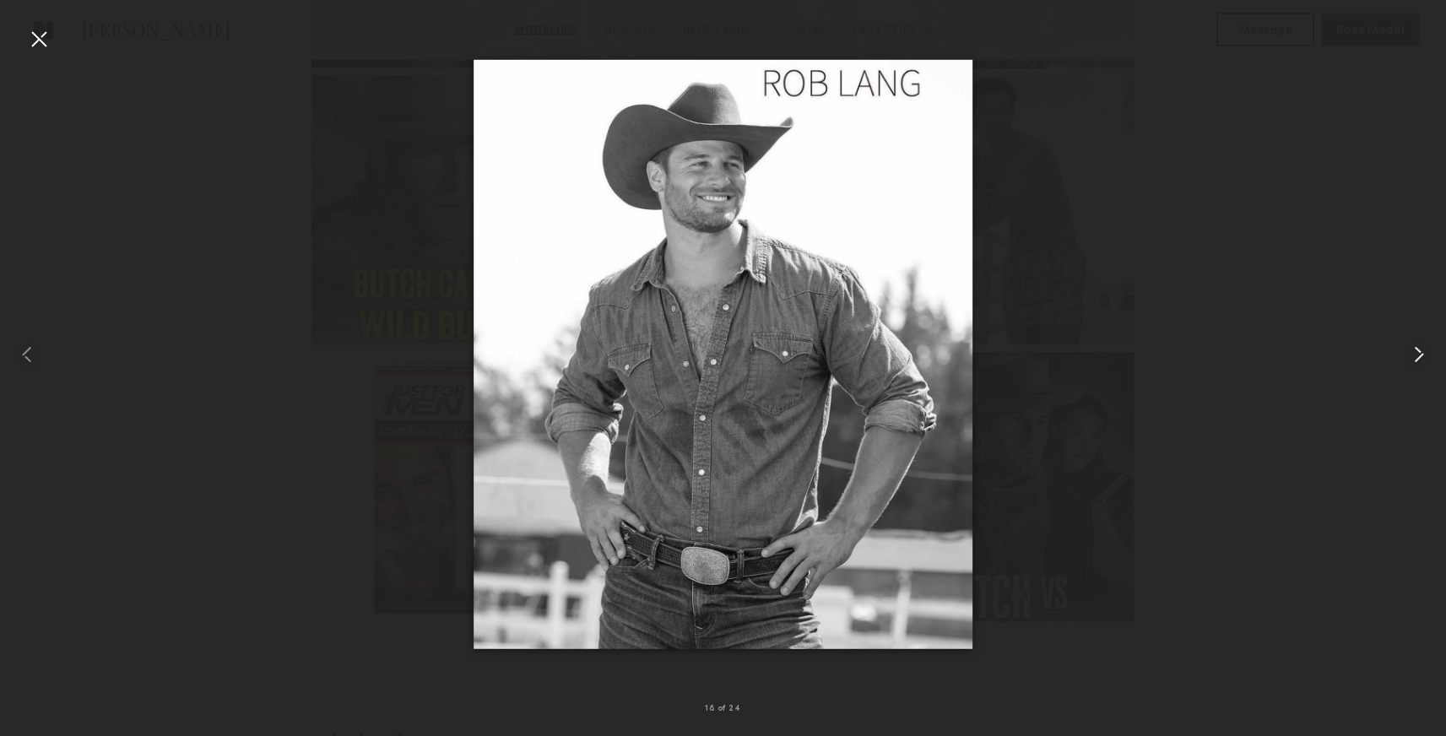
click at [1414, 362] on common-icon at bounding box center [1419, 354] width 27 height 27
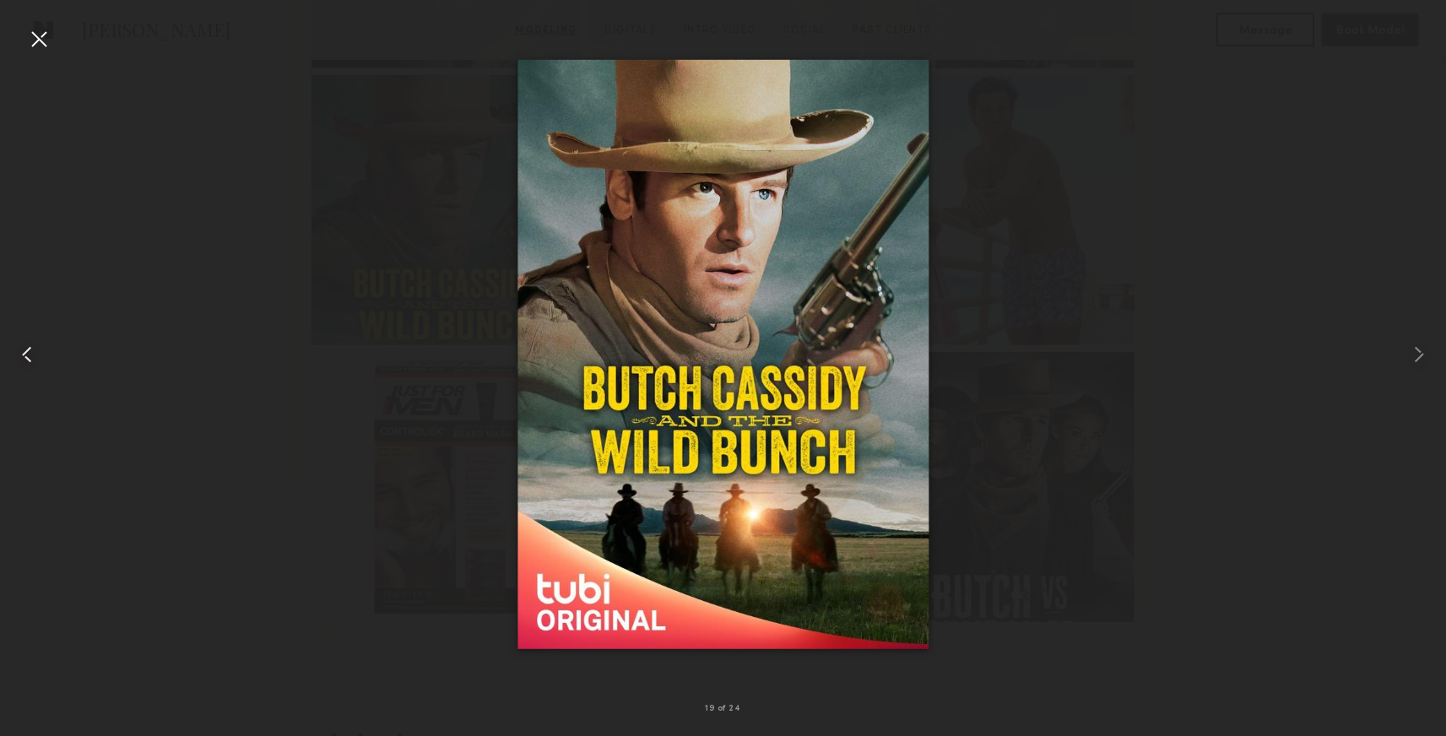
click at [28, 47] on div at bounding box center [38, 38] width 27 height 27
